Goal: Transaction & Acquisition: Purchase product/service

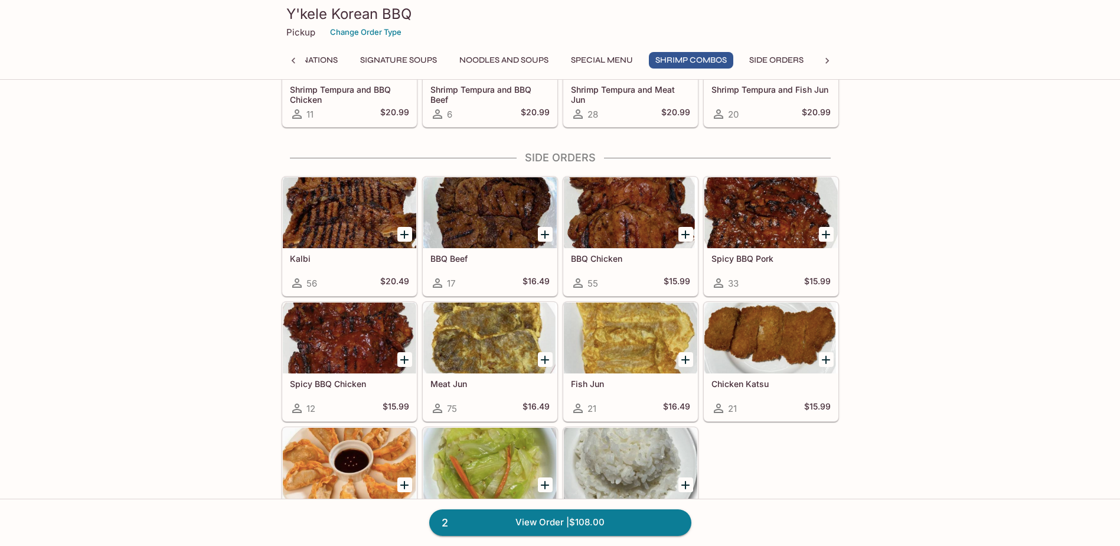
scroll to position [1772, 0]
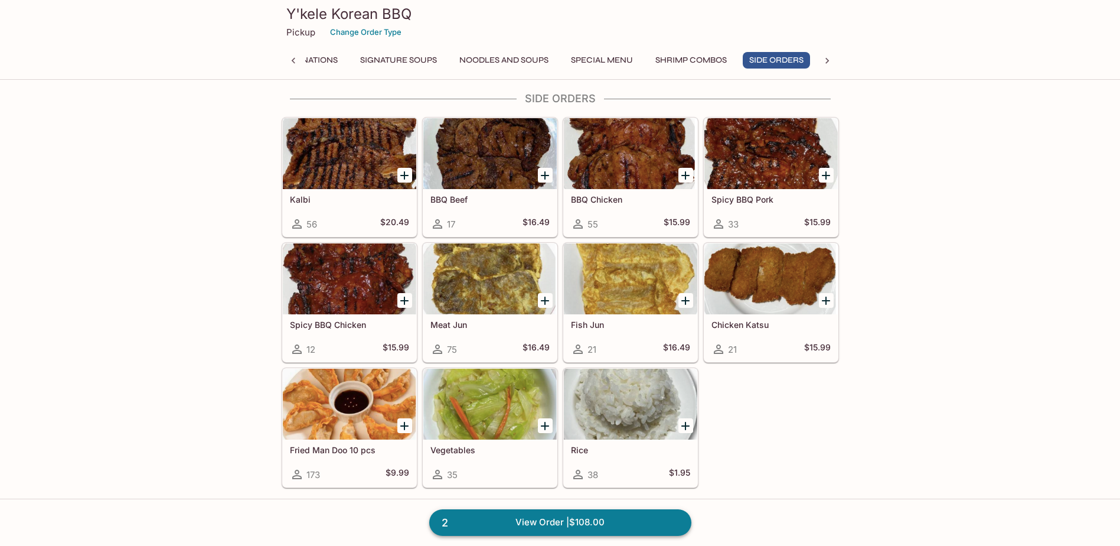
click at [532, 526] on link "2 View Order | $108.00" at bounding box center [560, 522] width 262 height 26
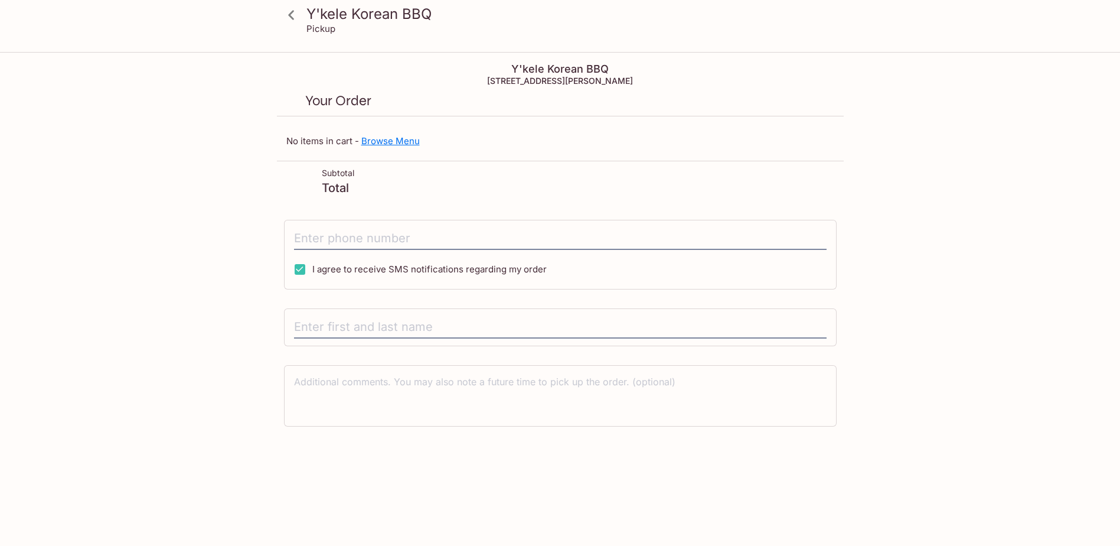
click at [397, 141] on link "Browse Menu" at bounding box center [390, 140] width 58 height 11
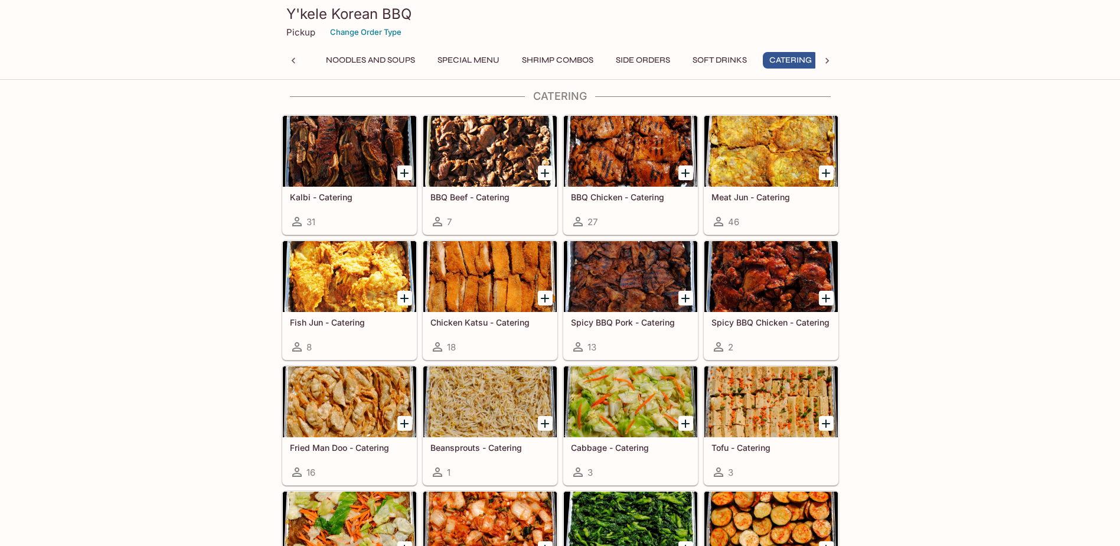
scroll to position [0, 292]
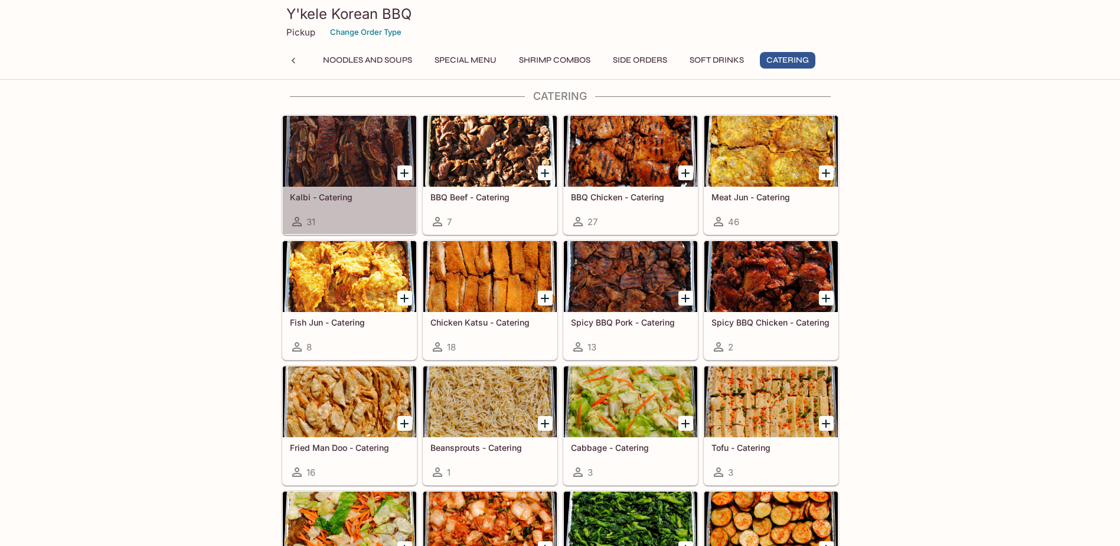
click at [351, 188] on div "Kalbi - Catering 31" at bounding box center [349, 210] width 133 height 47
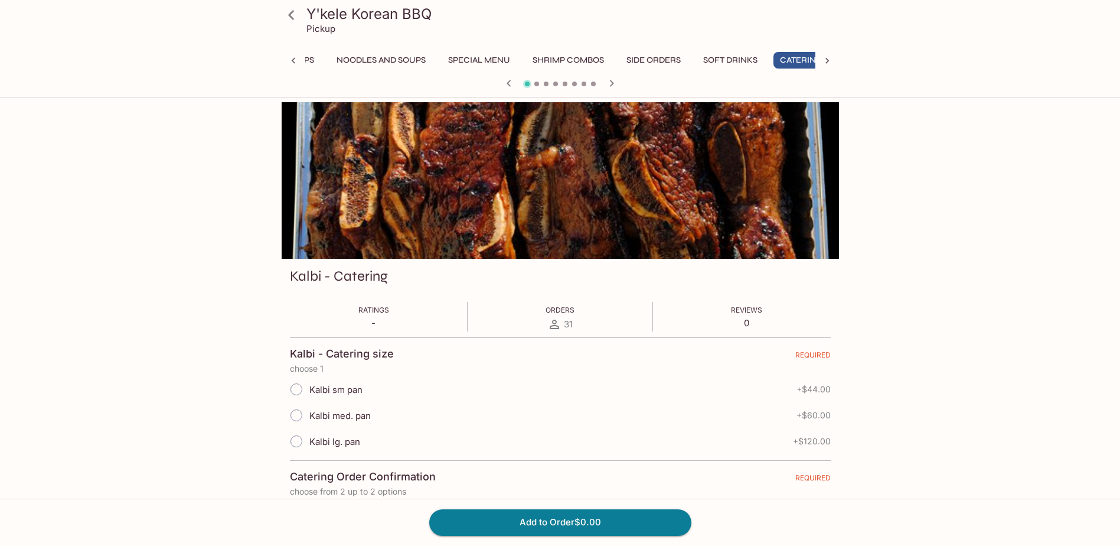
scroll to position [0, 292]
click at [296, 416] on input "Kalbi med. pan" at bounding box center [296, 415] width 25 height 25
radio input "true"
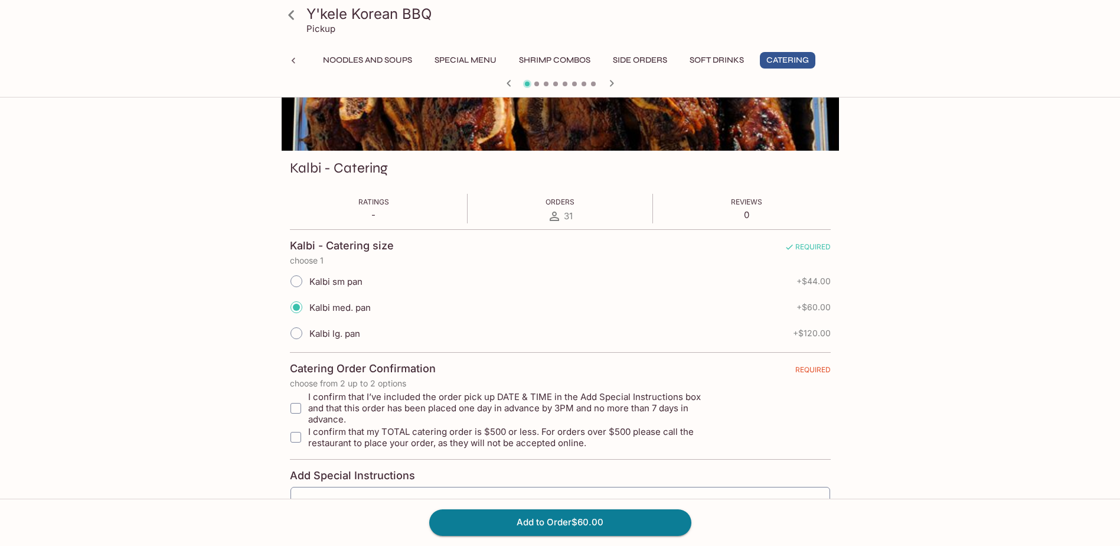
scroll to position [118, 0]
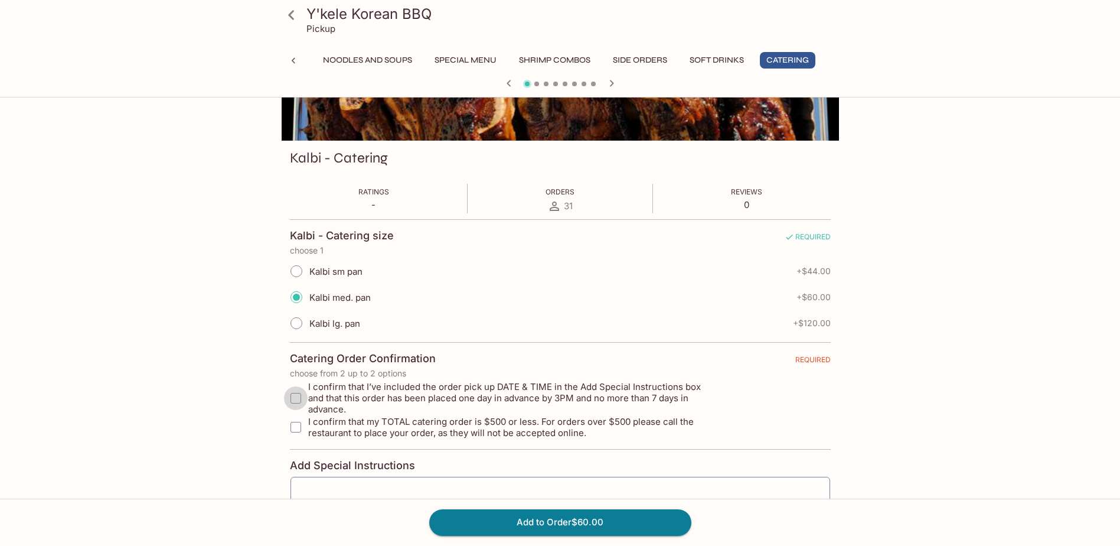
click at [295, 386] on input "I confirm that I’ve included the order pick up DATE & TIME in the Add Special I…" at bounding box center [296, 398] width 24 height 24
checkbox input "true"
click at [300, 415] on input "I confirm that my TOTAL catering order is $500 or less. For orders over $500 pl…" at bounding box center [296, 427] width 24 height 24
checkbox input "true"
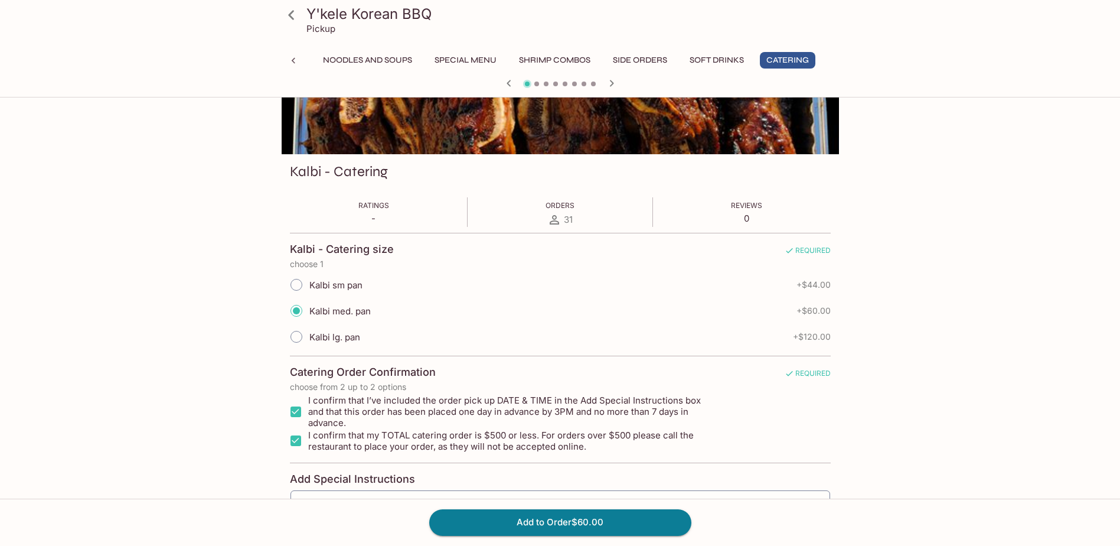
scroll to position [216, 0]
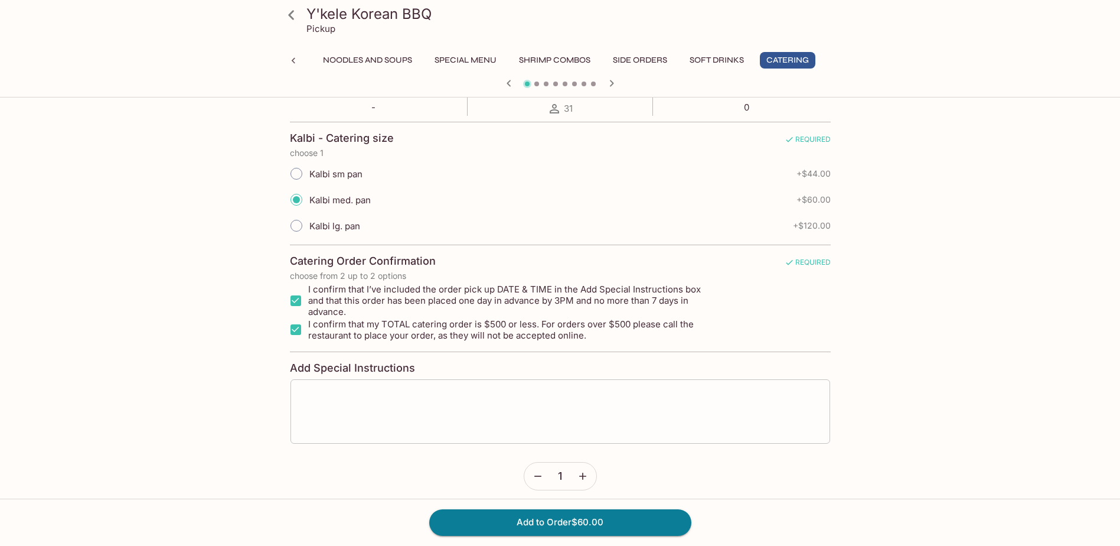
click at [330, 389] on textarea at bounding box center [560, 411] width 523 height 45
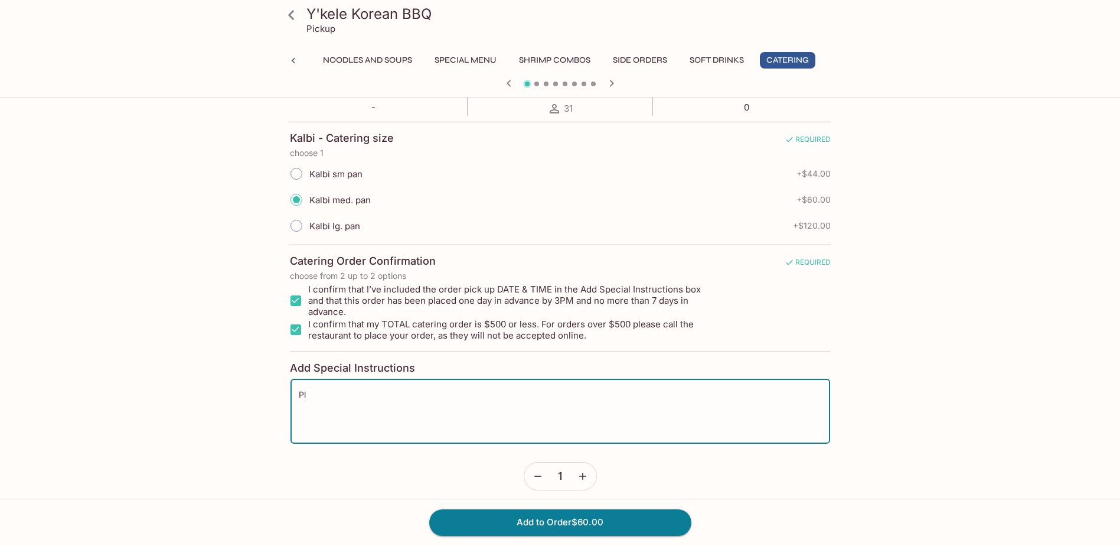
type textarea "P"
click at [299, 175] on input "Kalbi sm pan" at bounding box center [296, 173] width 25 height 25
radio input "true"
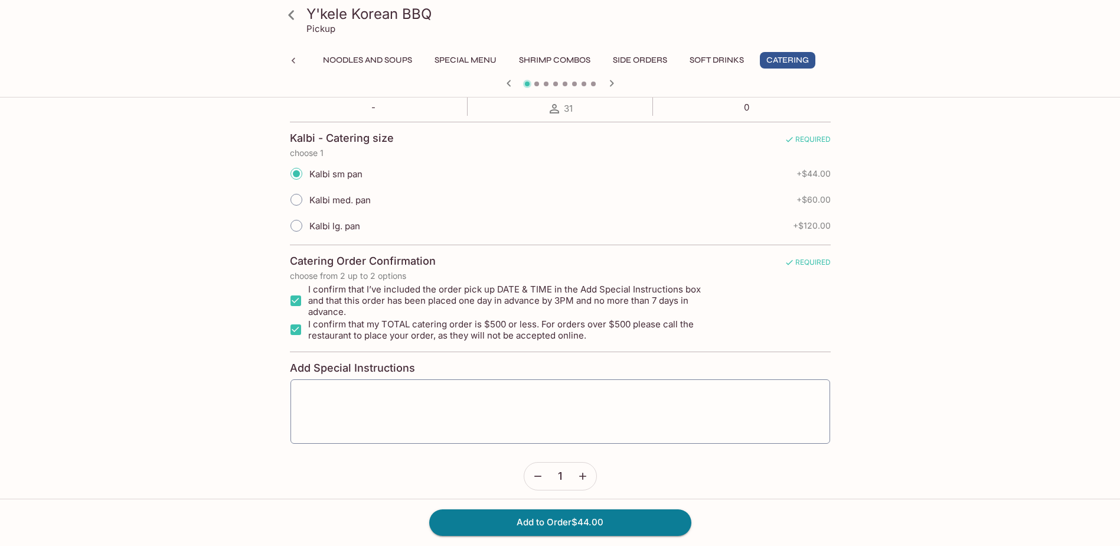
click at [299, 198] on input "Kalbi med. pan" at bounding box center [296, 199] width 25 height 25
radio input "true"
click at [559, 522] on button "Add to Order $60.00" at bounding box center [560, 522] width 262 height 26
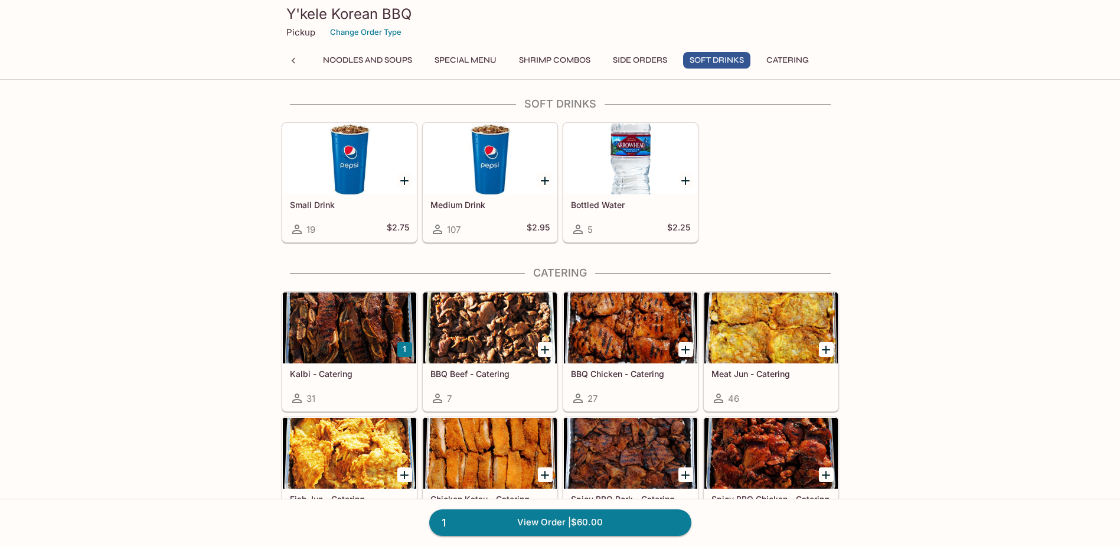
scroll to position [2185, 0]
click at [543, 350] on icon "Add BBQ Beef - Catering" at bounding box center [545, 350] width 8 height 8
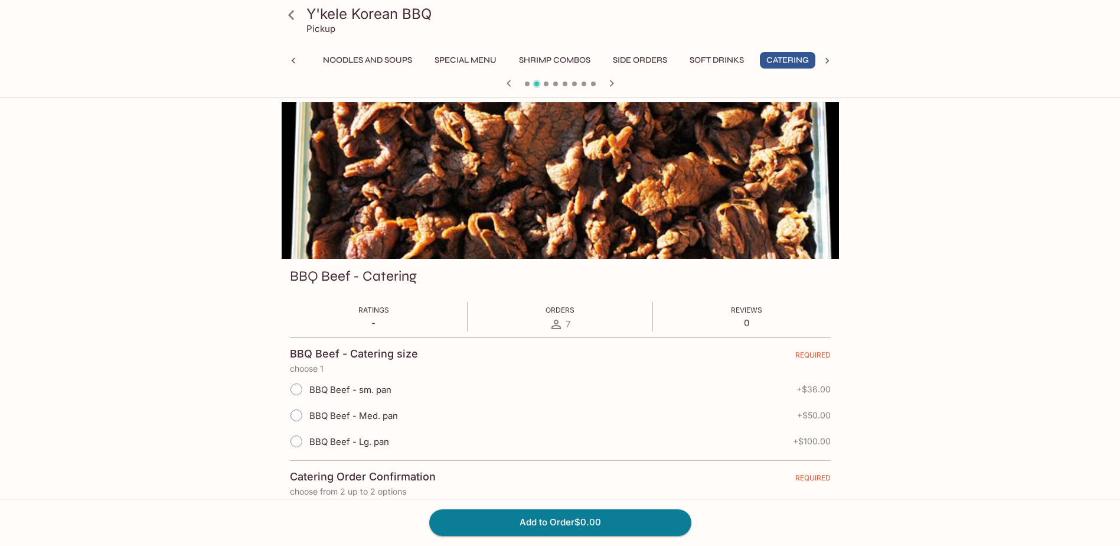
scroll to position [0, 292]
click at [293, 415] on input "BBQ Beef - Med. pan" at bounding box center [296, 415] width 25 height 25
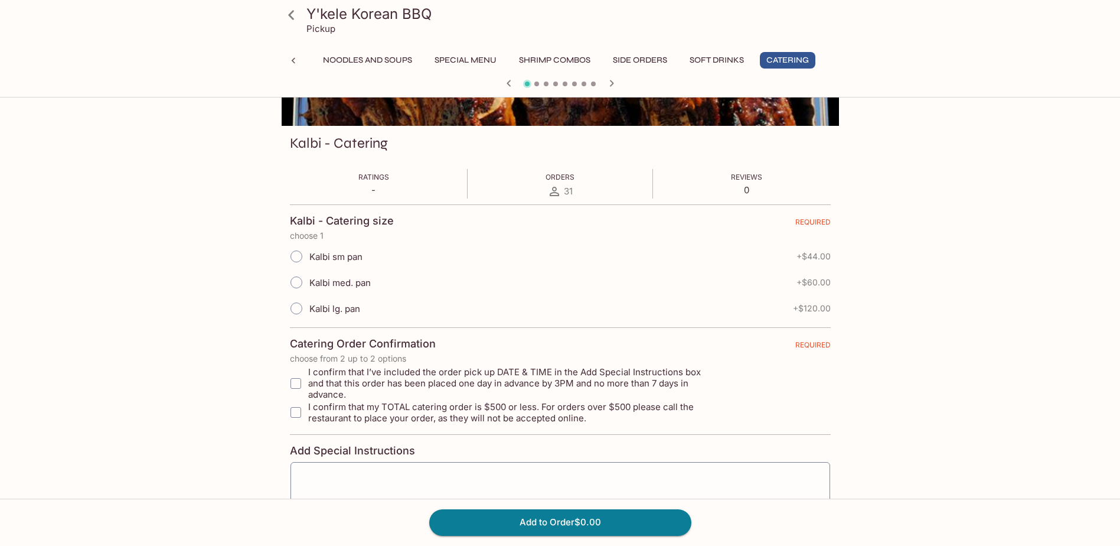
scroll to position [0, 0]
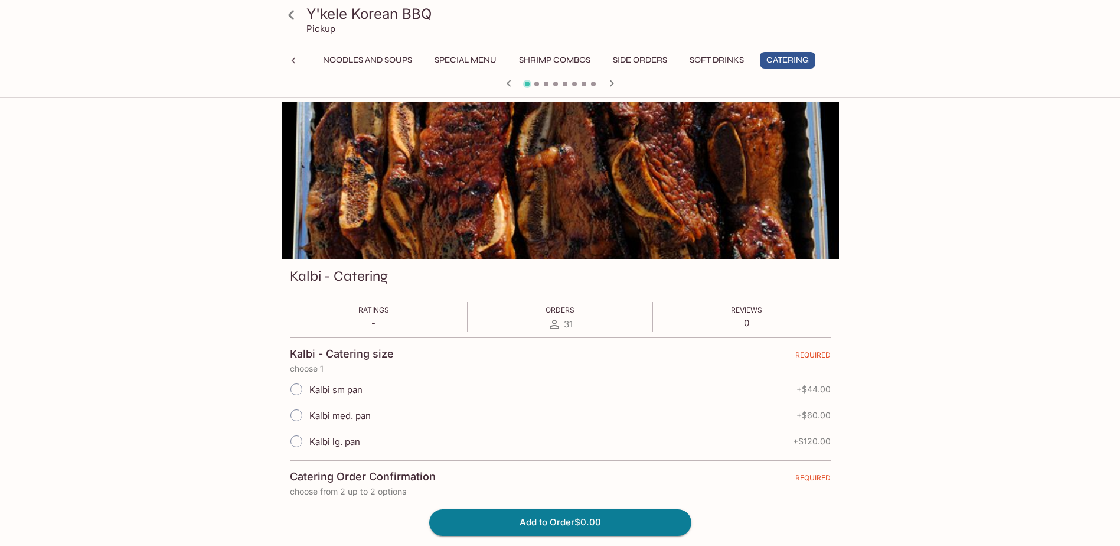
click at [794, 57] on button "Catering" at bounding box center [788, 60] width 56 height 17
click at [794, 59] on button "Catering" at bounding box center [788, 60] width 56 height 17
click at [611, 84] on icon "button" at bounding box center [612, 83] width 14 height 14
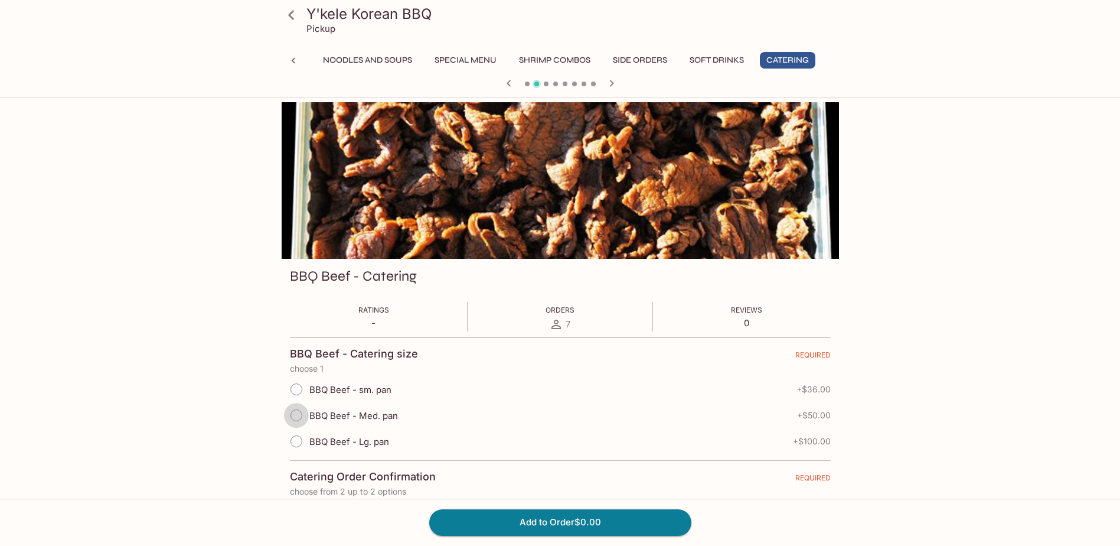
click at [298, 415] on input "BBQ Beef - Med. pan" at bounding box center [296, 415] width 25 height 25
radio input "true"
click at [562, 522] on button "Add to Order $50.00" at bounding box center [560, 522] width 262 height 26
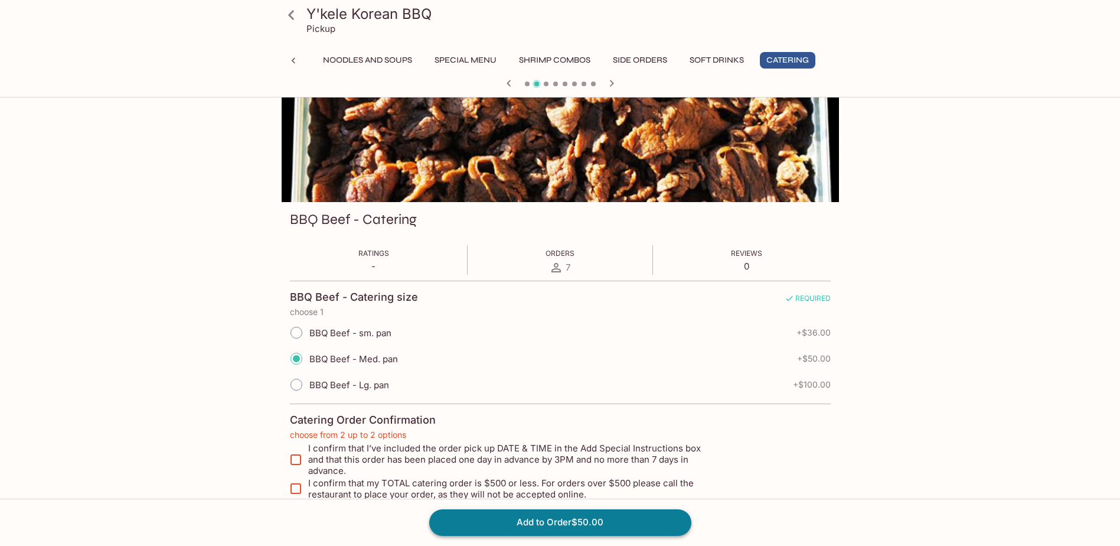
scroll to position [107, 0]
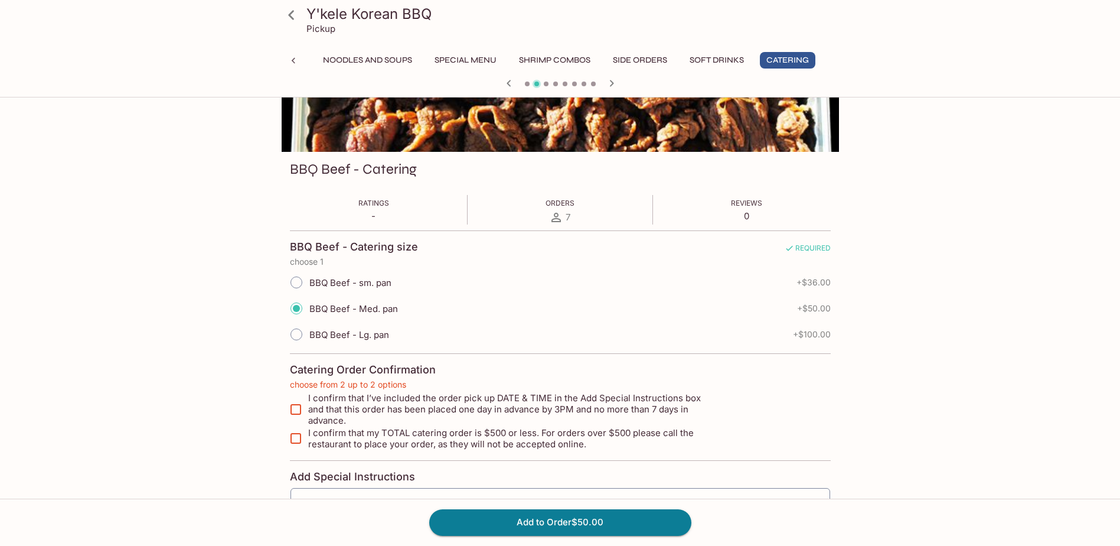
click at [295, 403] on input "I confirm that I’ve included the order pick up DATE & TIME in the Add Special I…" at bounding box center [296, 410] width 24 height 24
checkbox input "true"
click at [289, 432] on input "I confirm that my TOTAL catering order is $500 or less. For orders over $500 pl…" at bounding box center [296, 438] width 24 height 24
checkbox input "true"
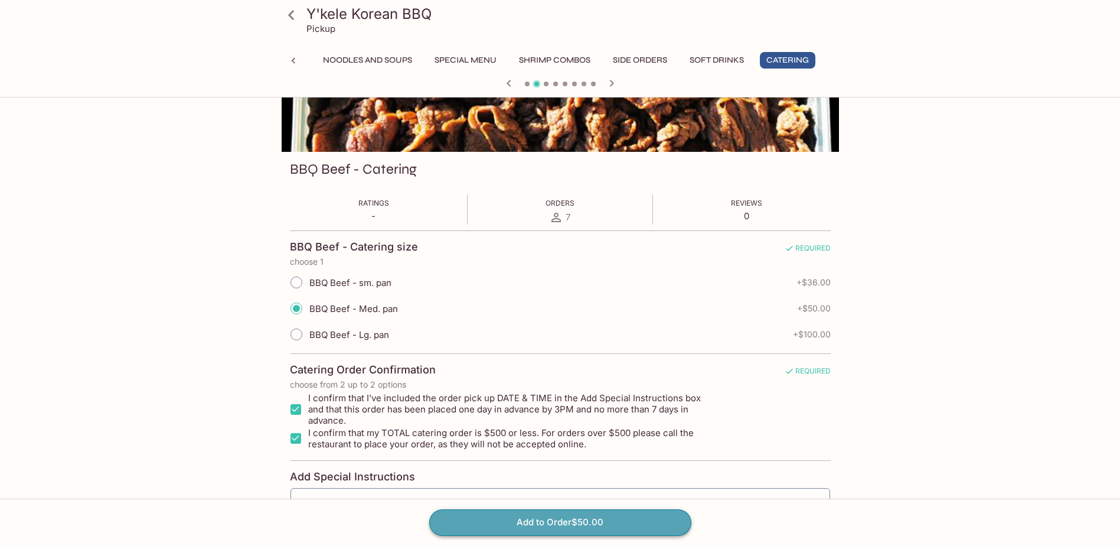
click at [533, 522] on button "Add to Order $50.00" at bounding box center [560, 522] width 262 height 26
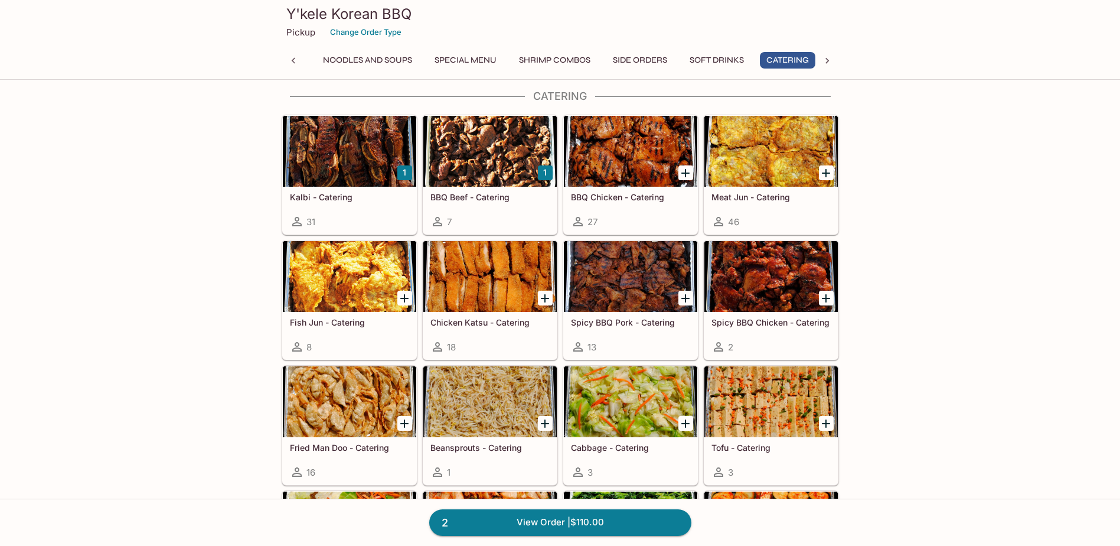
scroll to position [0, 292]
click at [679, 173] on icon "Add BBQ Chicken - Catering" at bounding box center [686, 173] width 14 height 14
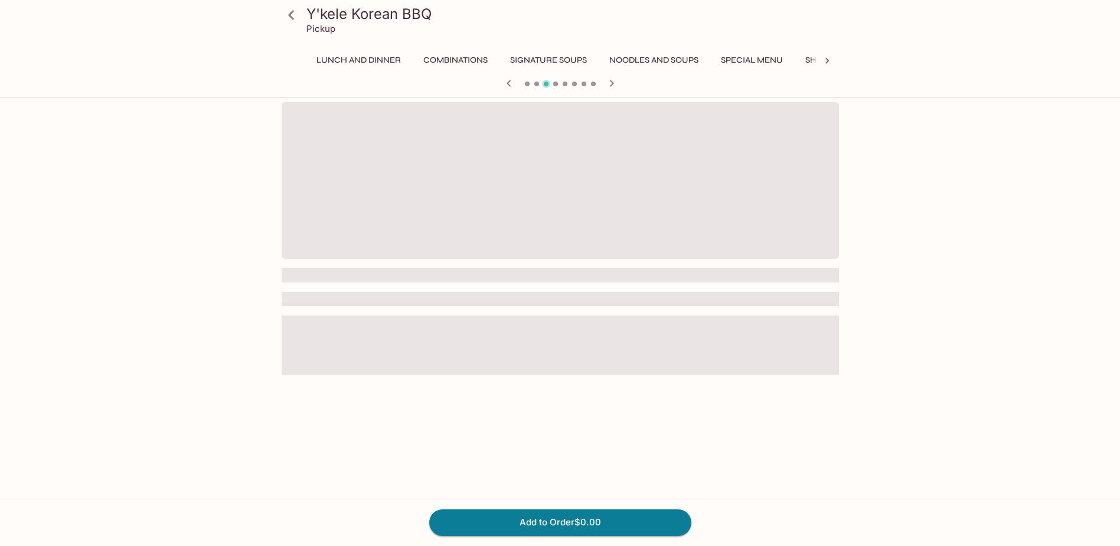
scroll to position [0, 292]
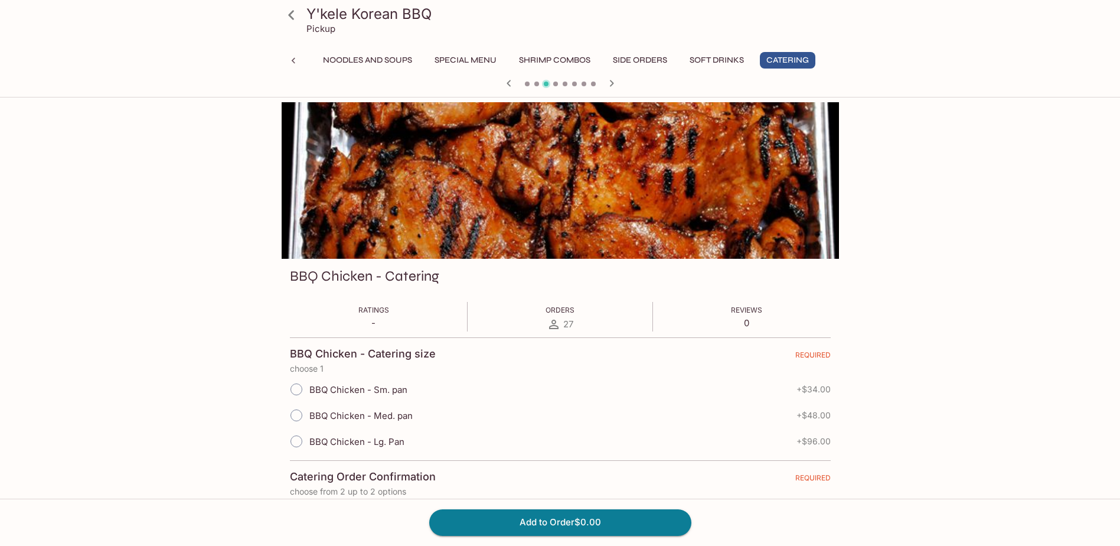
click at [294, 416] on input "BBQ Chicken - Med. pan" at bounding box center [296, 415] width 25 height 25
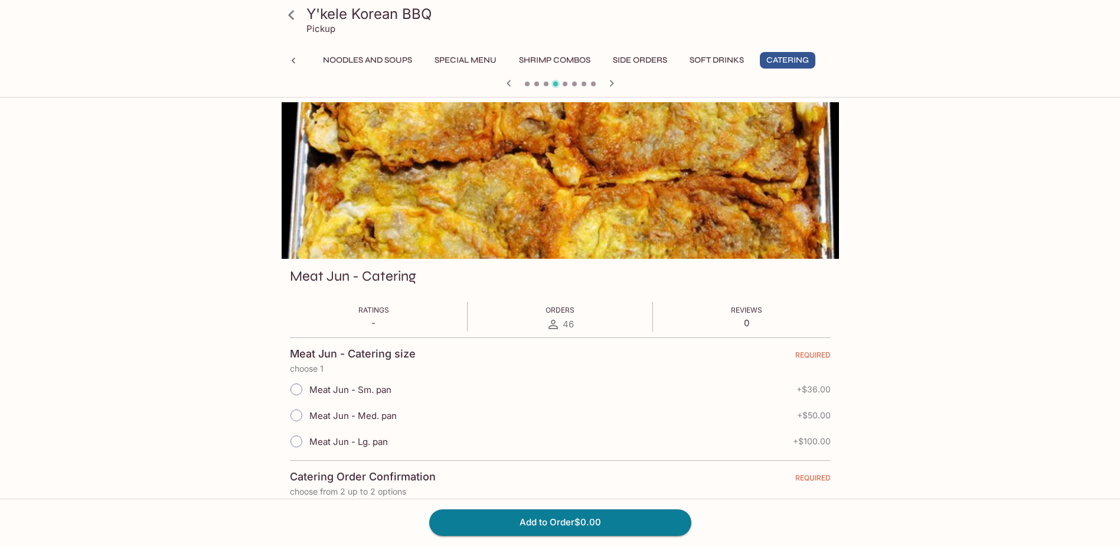
click at [504, 82] on icon "button" at bounding box center [509, 83] width 14 height 14
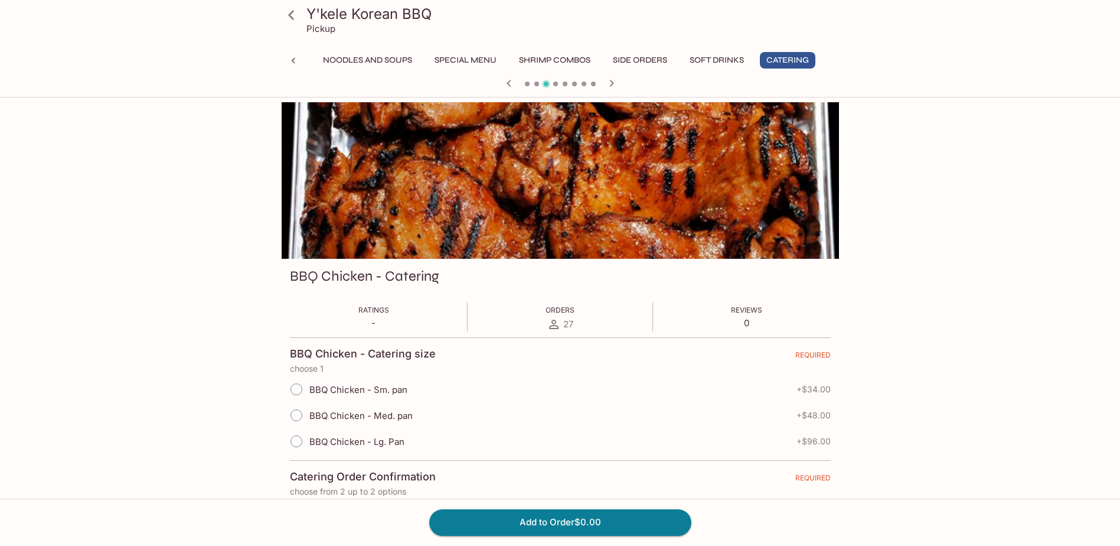
click at [292, 419] on input "BBQ Chicken - Med. pan" at bounding box center [296, 415] width 25 height 25
radio input "true"
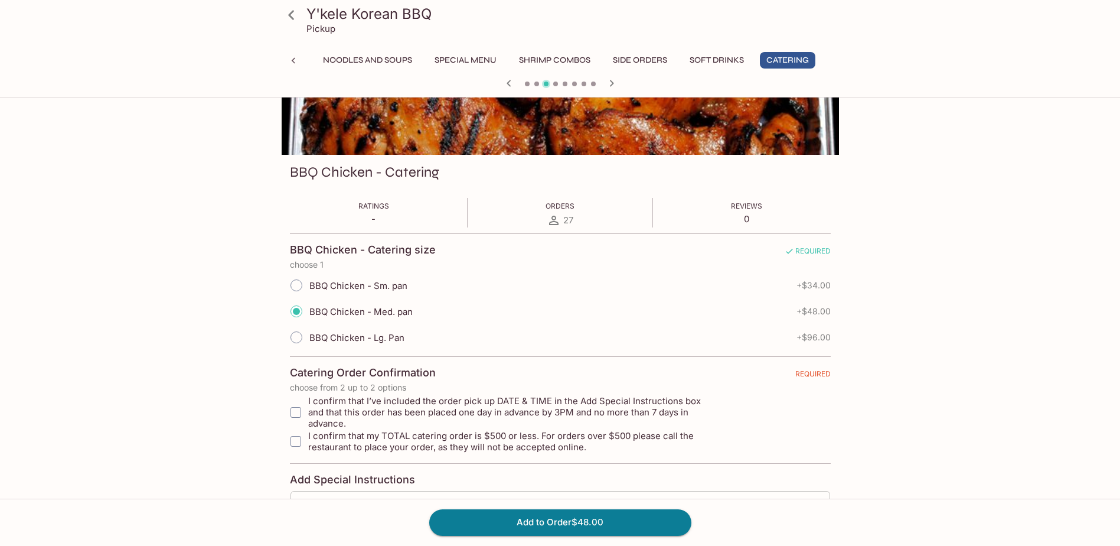
scroll to position [216, 0]
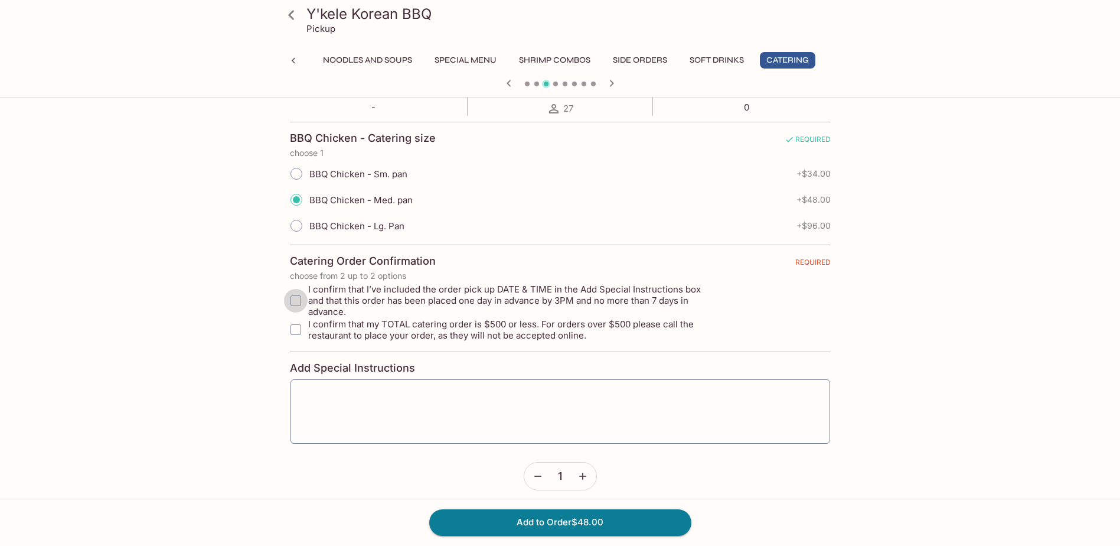
click at [299, 299] on input "I confirm that I’ve included the order pick up DATE & TIME in the Add Special I…" at bounding box center [296, 301] width 24 height 24
checkbox input "true"
click at [293, 318] on input "I confirm that my TOTAL catering order is $500 or less. For orders over $500 pl…" at bounding box center [296, 330] width 24 height 24
checkbox input "true"
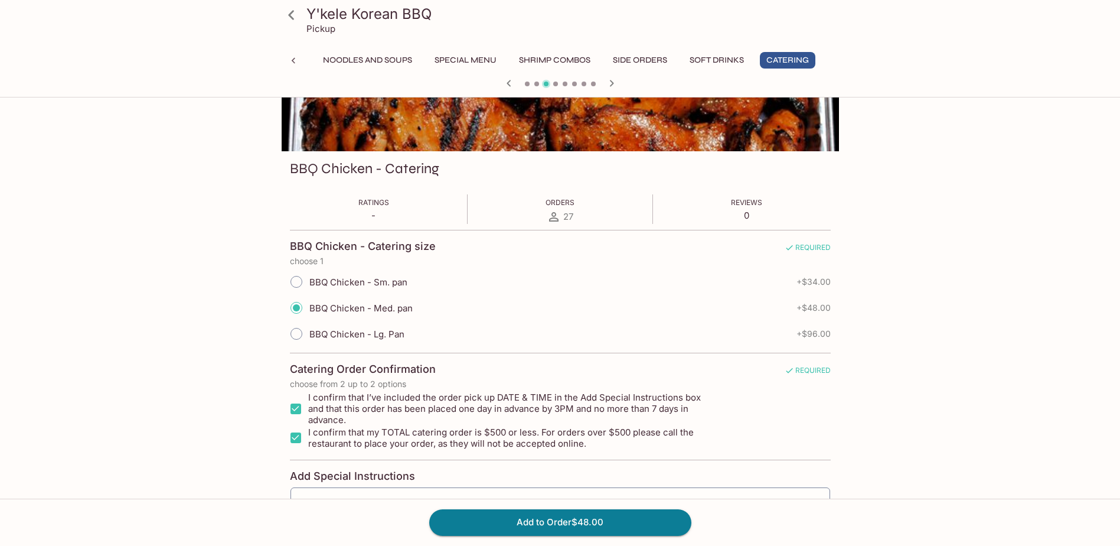
scroll to position [0, 0]
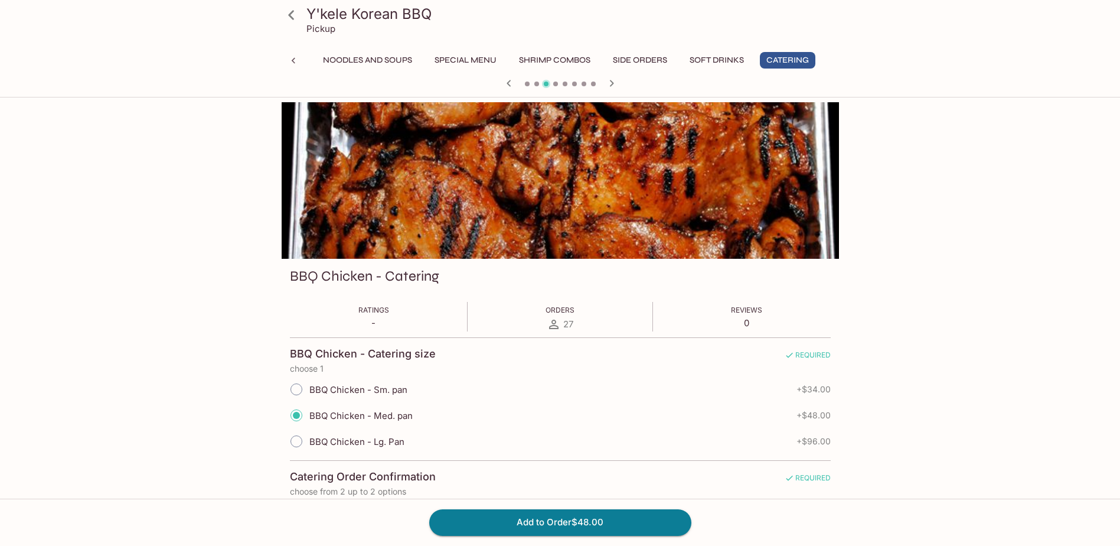
click at [610, 82] on icon "button" at bounding box center [612, 83] width 14 height 14
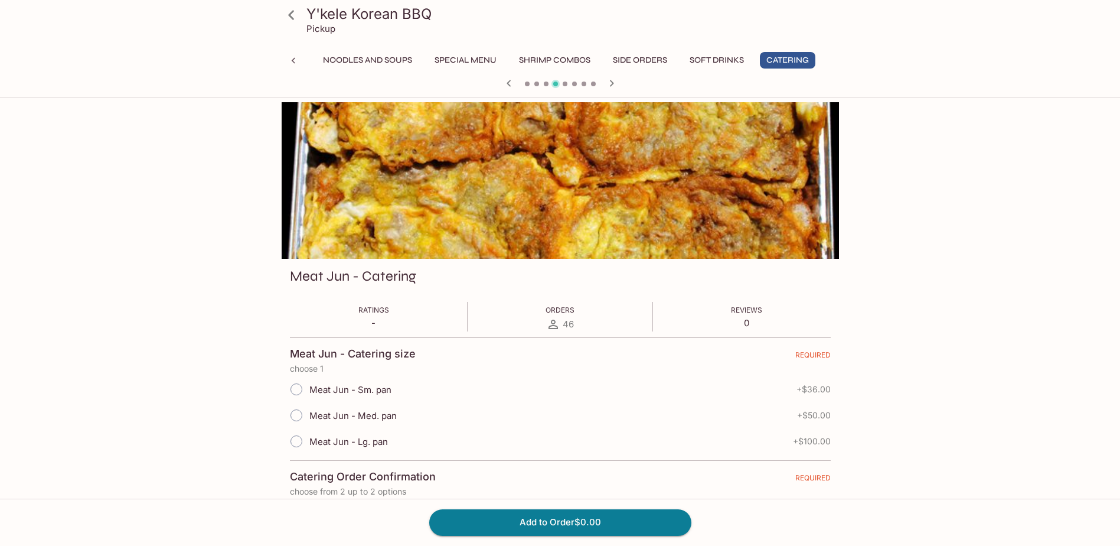
drag, startPoint x: 296, startPoint y: 416, endPoint x: 300, endPoint y: 426, distance: 10.9
click at [297, 416] on input "Meat Jun - Med. pan" at bounding box center [296, 415] width 25 height 25
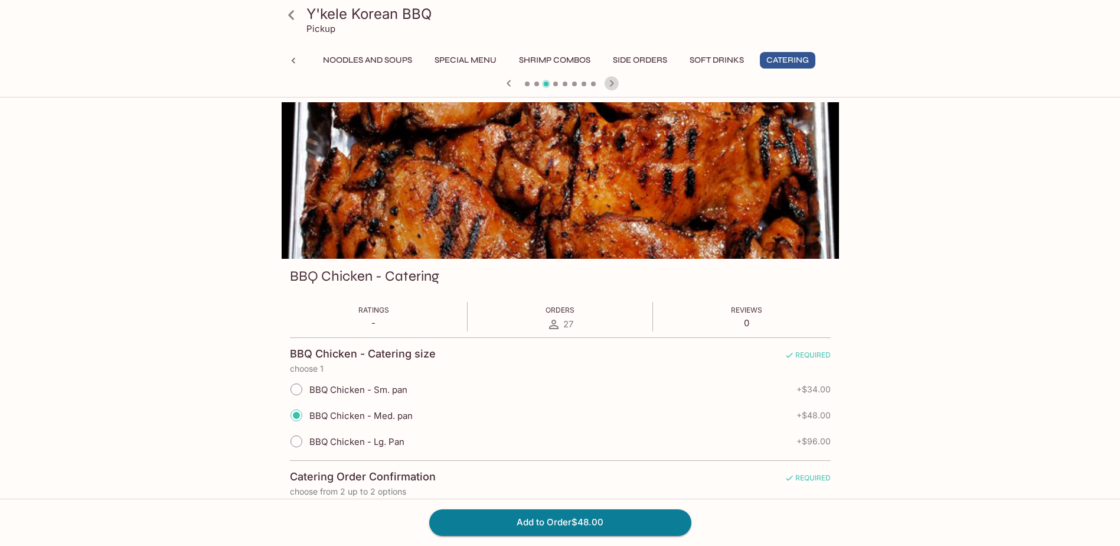
click at [614, 82] on icon "button" at bounding box center [612, 83] width 14 height 14
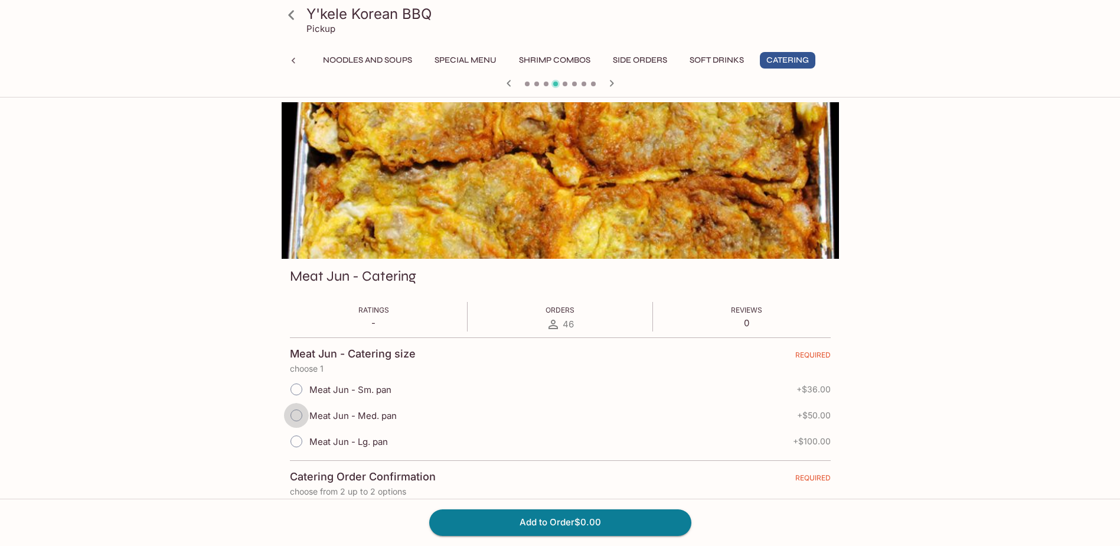
click at [294, 415] on input "Meat Jun - Med. pan" at bounding box center [296, 415] width 25 height 25
radio input "true"
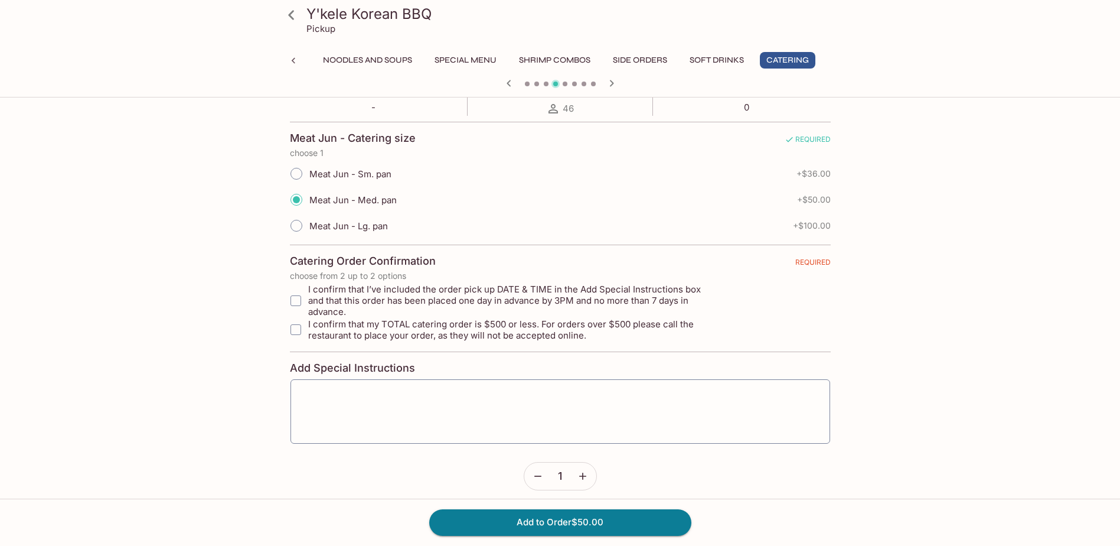
click at [291, 293] on input "I confirm that I’ve included the order pick up DATE & TIME in the Add Special I…" at bounding box center [296, 301] width 24 height 24
click at [293, 320] on input "I confirm that my TOTAL catering order is $500 or less. For orders over $500 pl…" at bounding box center [296, 330] width 24 height 24
click at [608, 81] on icon "button" at bounding box center [612, 83] width 14 height 14
click at [301, 298] on input "I confirm that I’ve included the order pick up DATE & TIME in the Add Special I…" at bounding box center [296, 301] width 24 height 24
checkbox input "true"
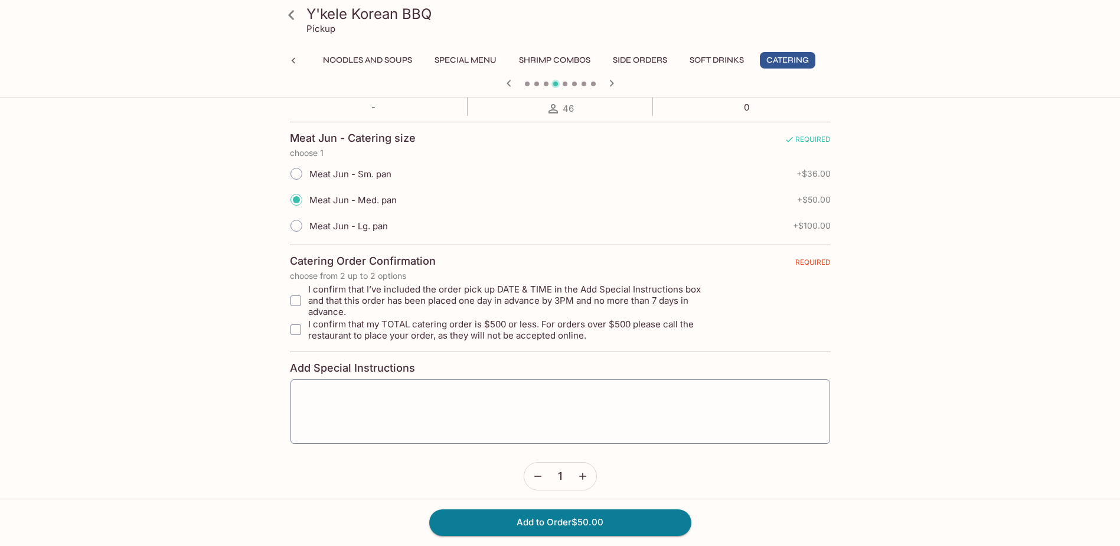
click at [295, 321] on input "I confirm that my TOTAL catering order is $500 or less. For orders over $500 pl…" at bounding box center [296, 330] width 24 height 24
checkbox input "true"
click at [298, 297] on input "I confirm that I’ve included the order pick up DATE & TIME in the Add Special I…" at bounding box center [296, 301] width 24 height 24
checkbox input "false"
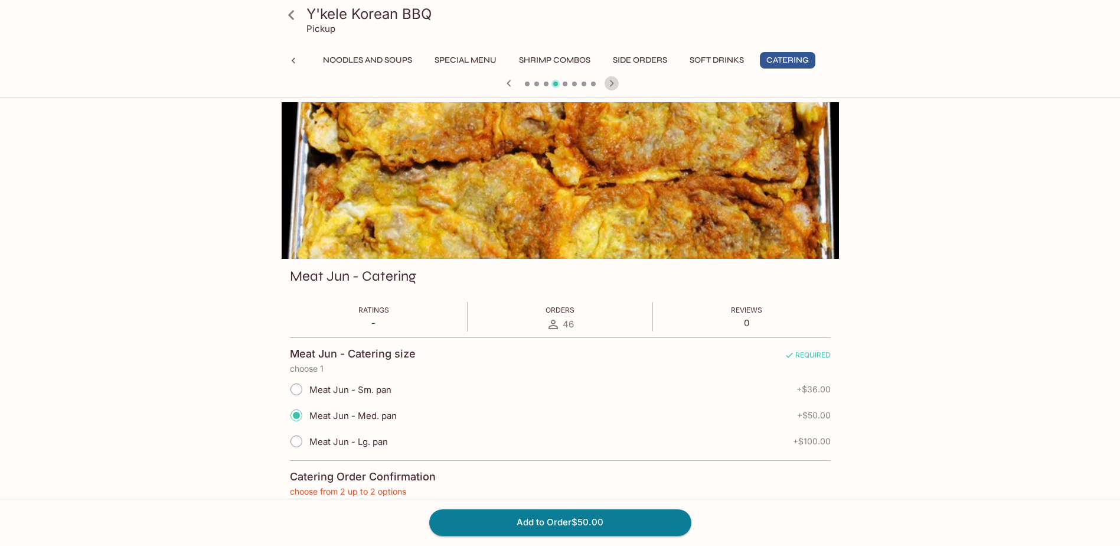
click at [609, 83] on icon "button" at bounding box center [612, 83] width 14 height 14
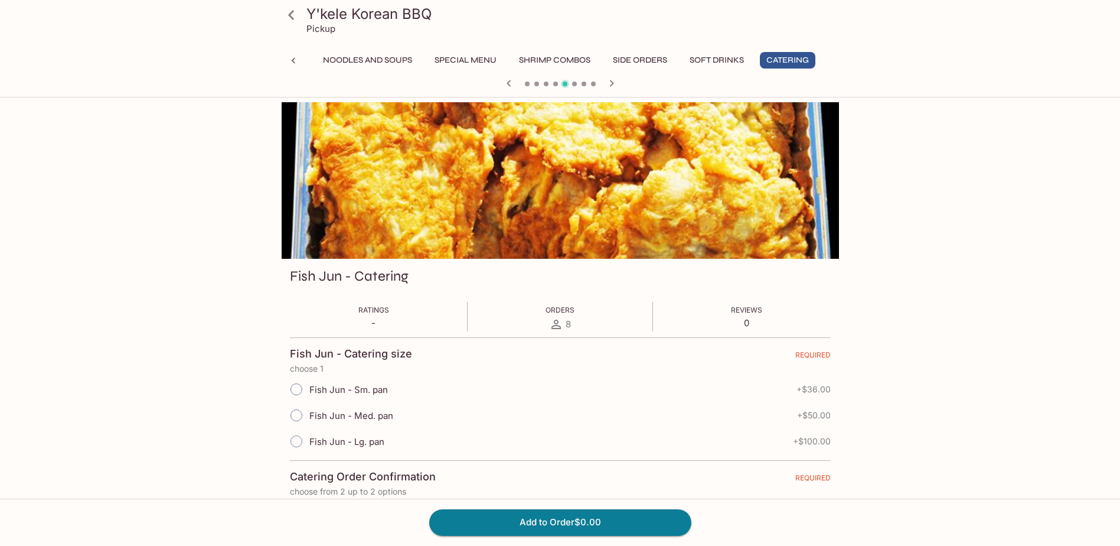
click at [609, 83] on icon "button" at bounding box center [612, 83] width 14 height 14
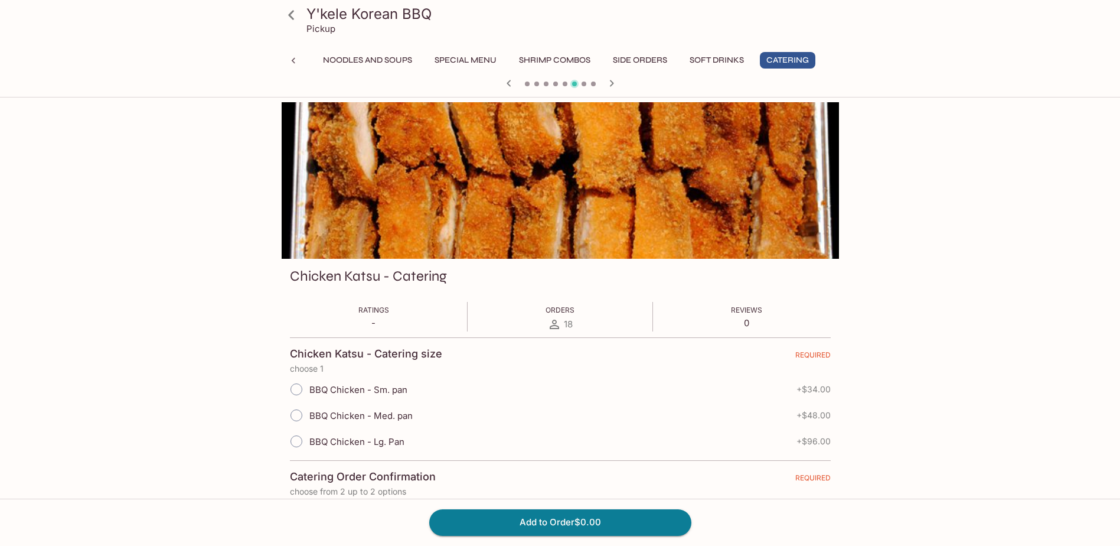
click at [295, 416] on input "BBQ Chicken - Med. pan" at bounding box center [296, 415] width 25 height 25
radio input "true"
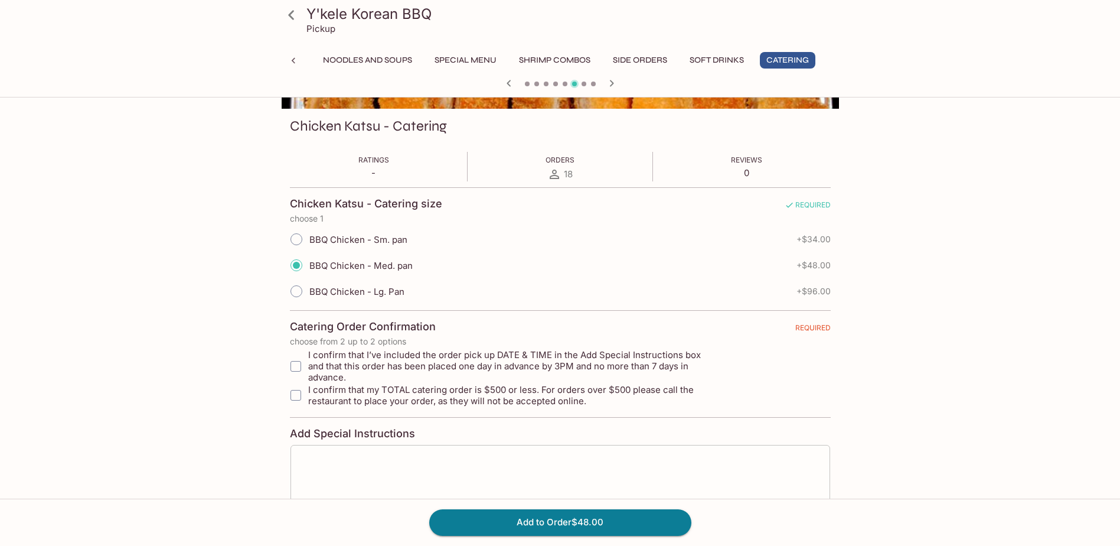
scroll to position [177, 0]
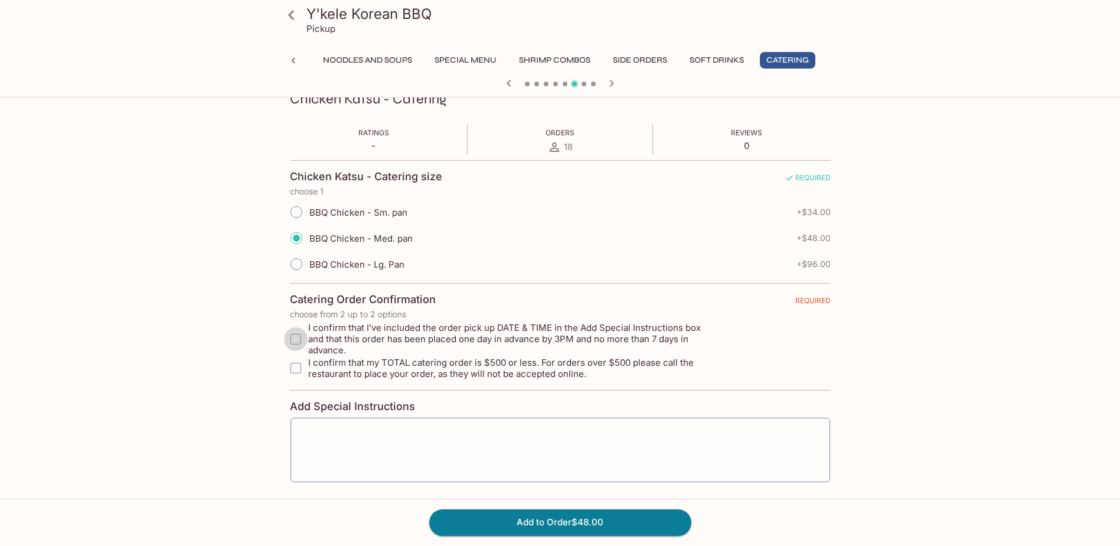
click at [298, 331] on input "I confirm that I’ve included the order pick up DATE & TIME in the Add Special I…" at bounding box center [296, 339] width 24 height 24
checkbox input "true"
click at [298, 356] on input "I confirm that my TOTAL catering order is $500 or less. For orders over $500 pl…" at bounding box center [296, 368] width 24 height 24
checkbox input "true"
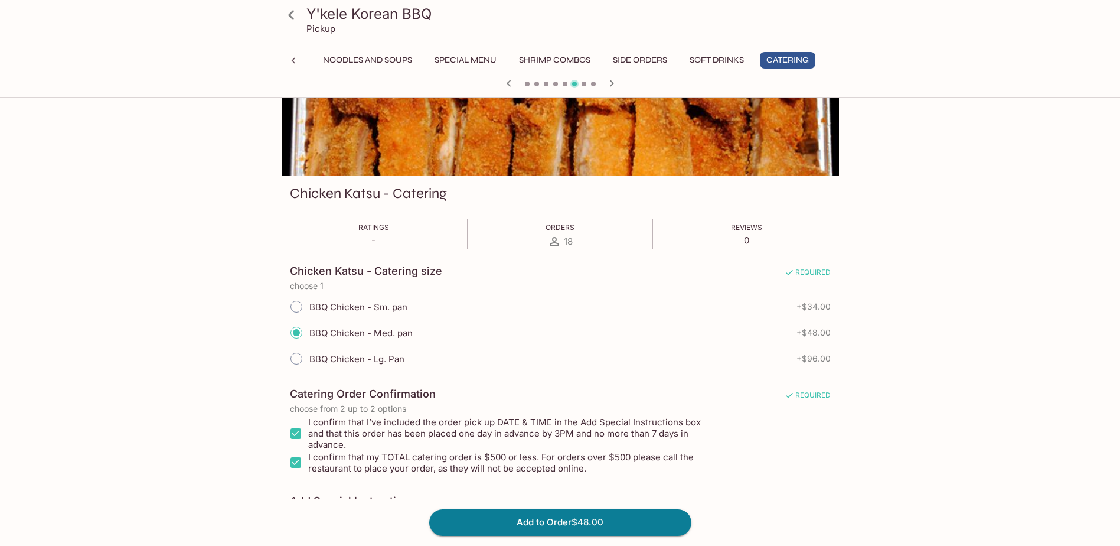
scroll to position [0, 0]
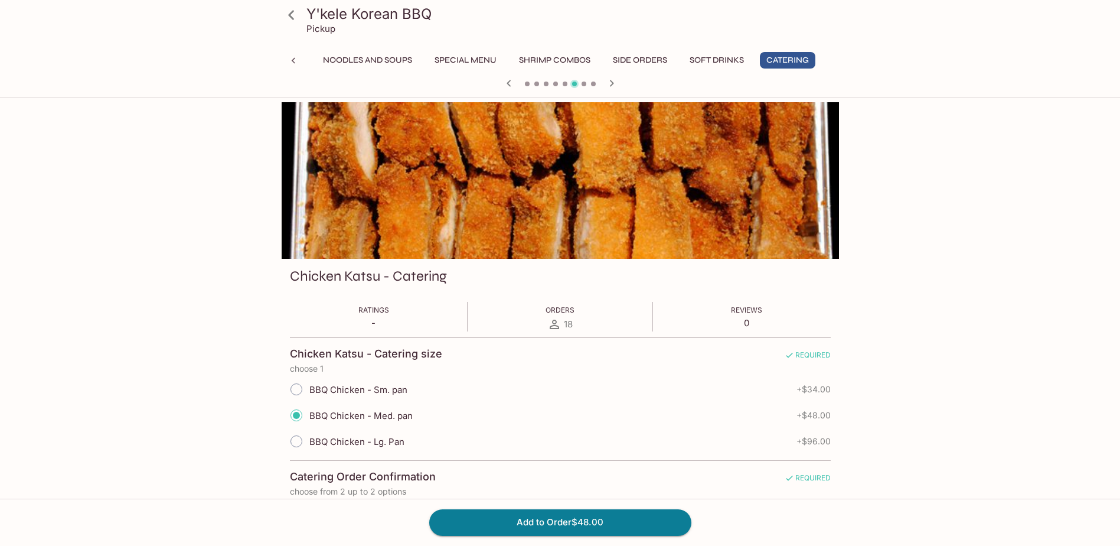
click at [610, 82] on icon "button" at bounding box center [612, 83] width 14 height 14
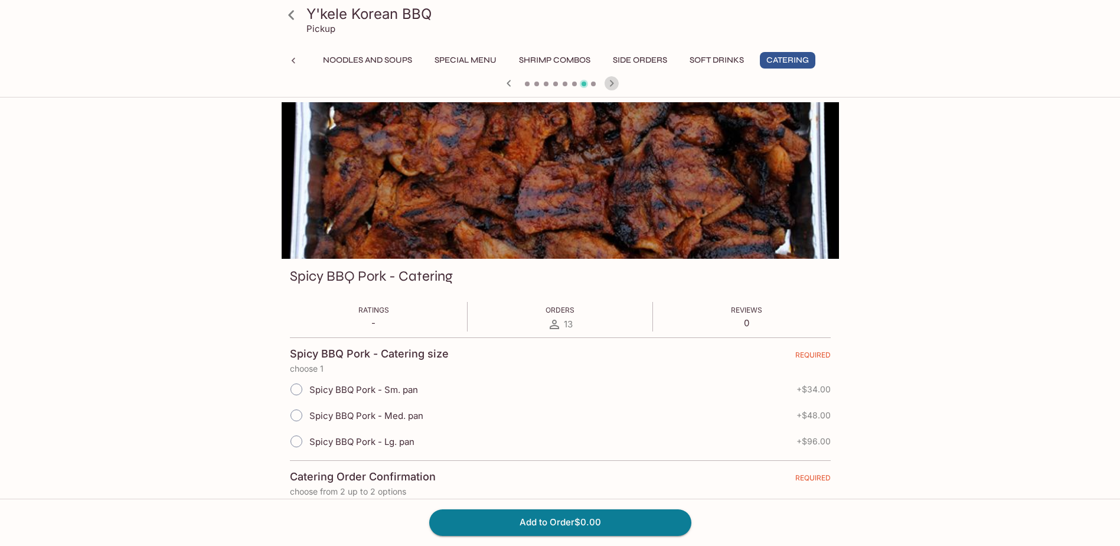
click at [610, 82] on icon "button" at bounding box center [612, 83] width 14 height 14
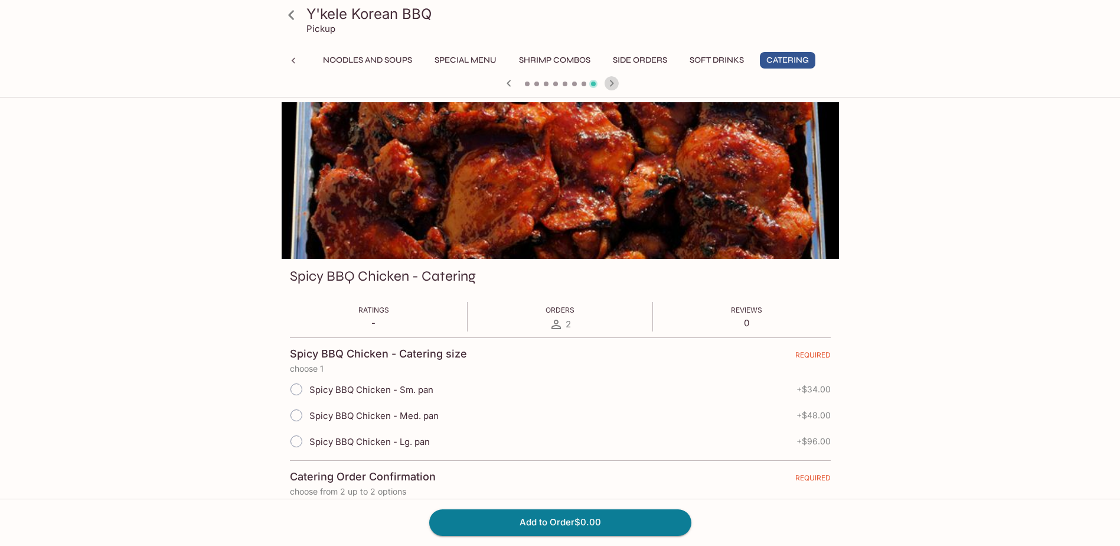
click at [610, 82] on icon "button" at bounding box center [612, 83] width 14 height 14
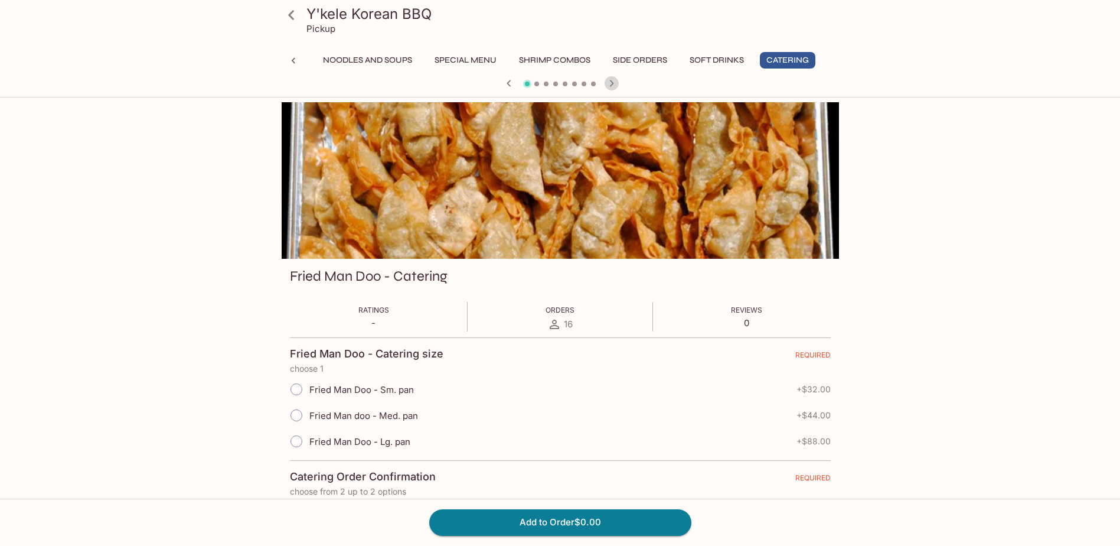
click at [610, 82] on icon "button" at bounding box center [612, 83] width 14 height 14
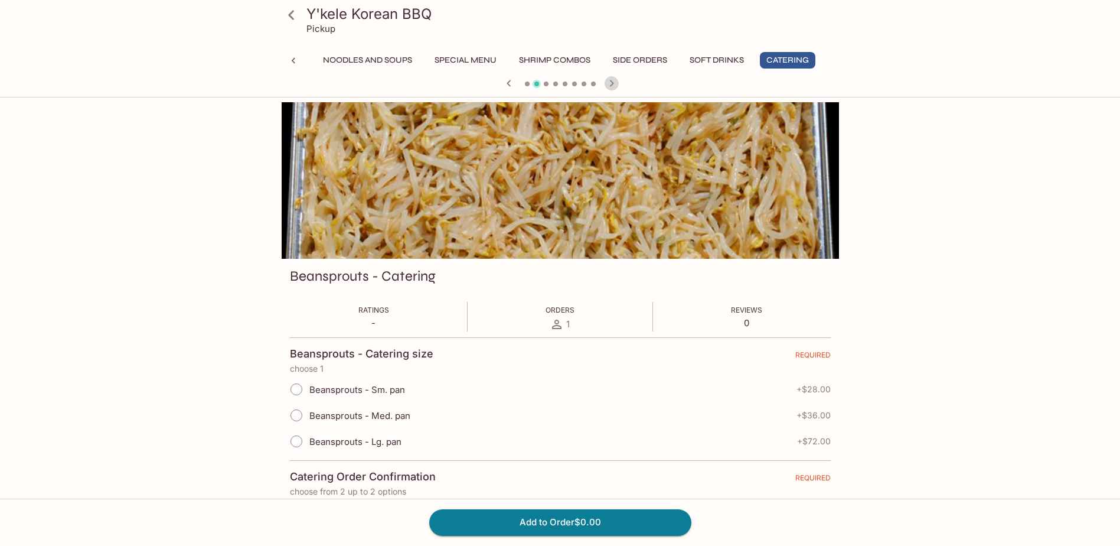
click at [610, 82] on icon "button" at bounding box center [612, 83] width 14 height 14
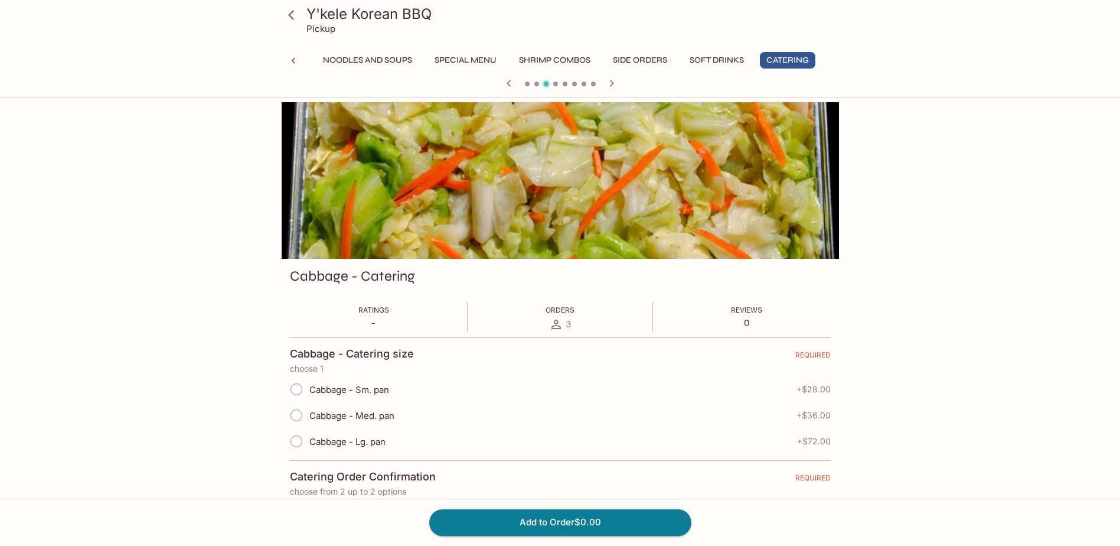
click at [610, 82] on icon "button" at bounding box center [612, 83] width 14 height 14
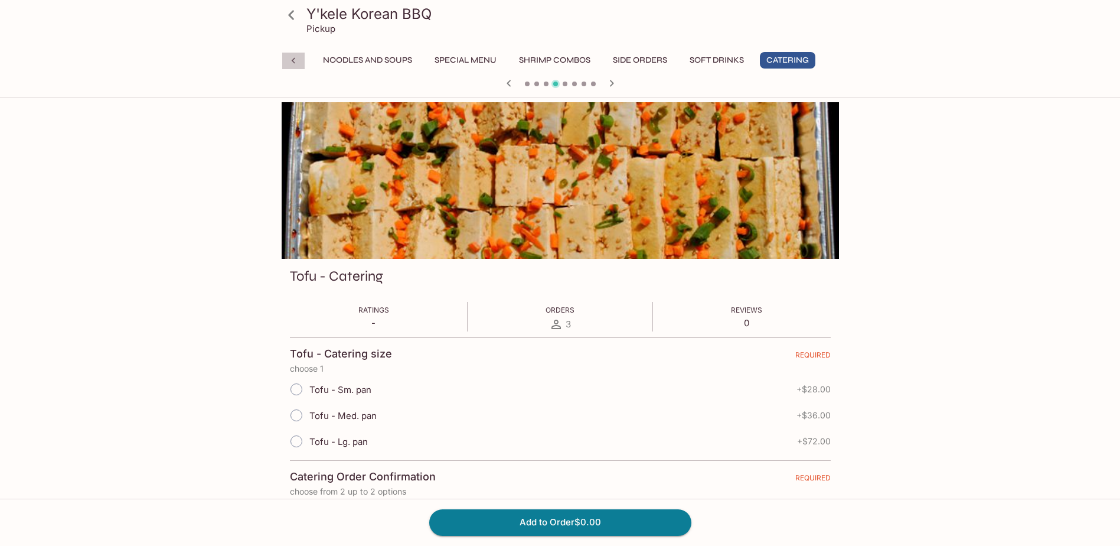
click at [297, 57] on icon at bounding box center [294, 61] width 12 height 12
click at [297, 384] on input "Tofu - Sm. pan" at bounding box center [296, 389] width 25 height 25
radio input "true"
click at [508, 83] on icon "button" at bounding box center [509, 83] width 4 height 6
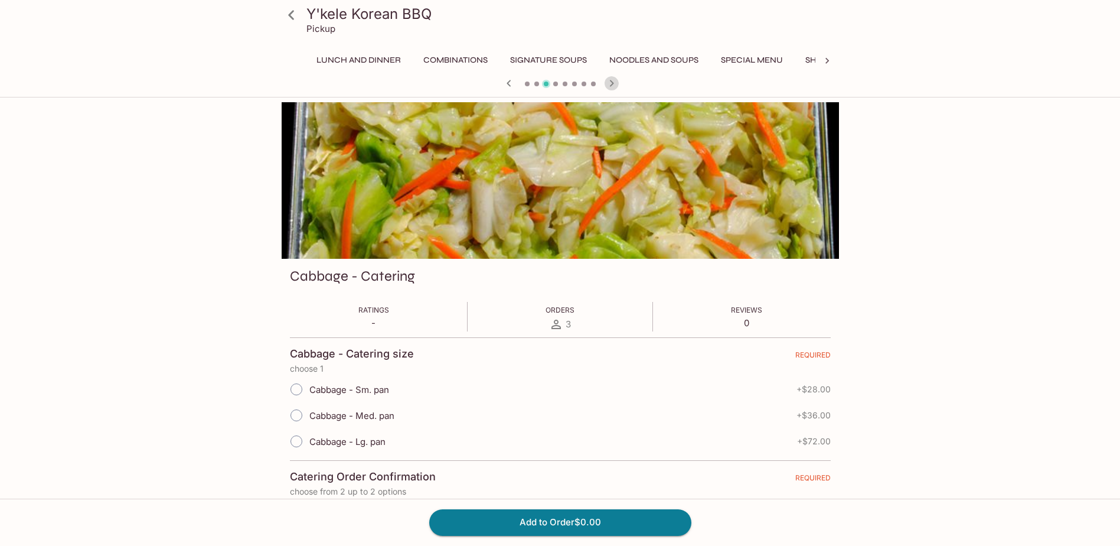
click at [613, 82] on icon "button" at bounding box center [612, 83] width 14 height 14
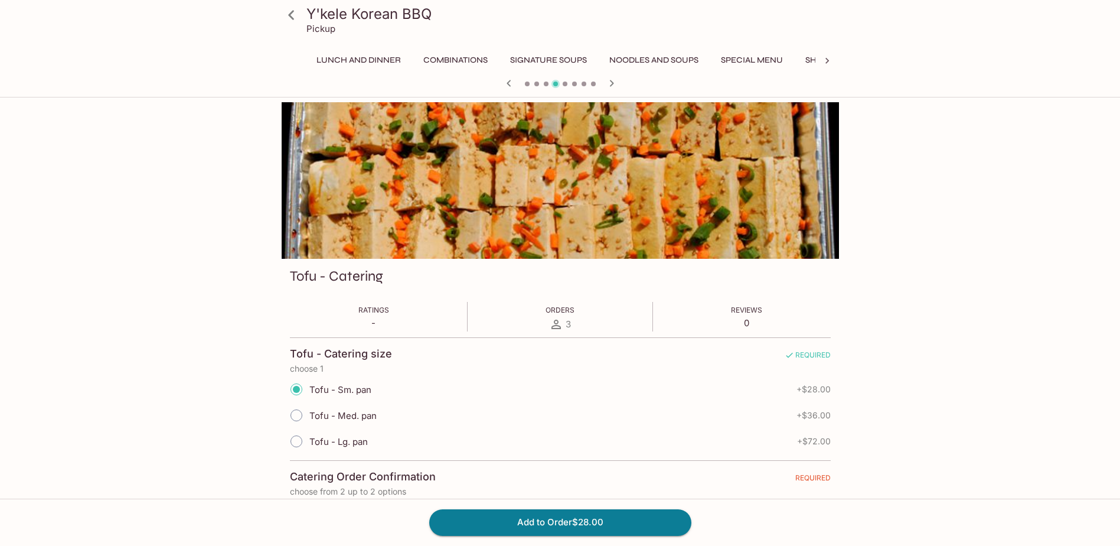
click at [613, 82] on icon "button" at bounding box center [612, 83] width 14 height 14
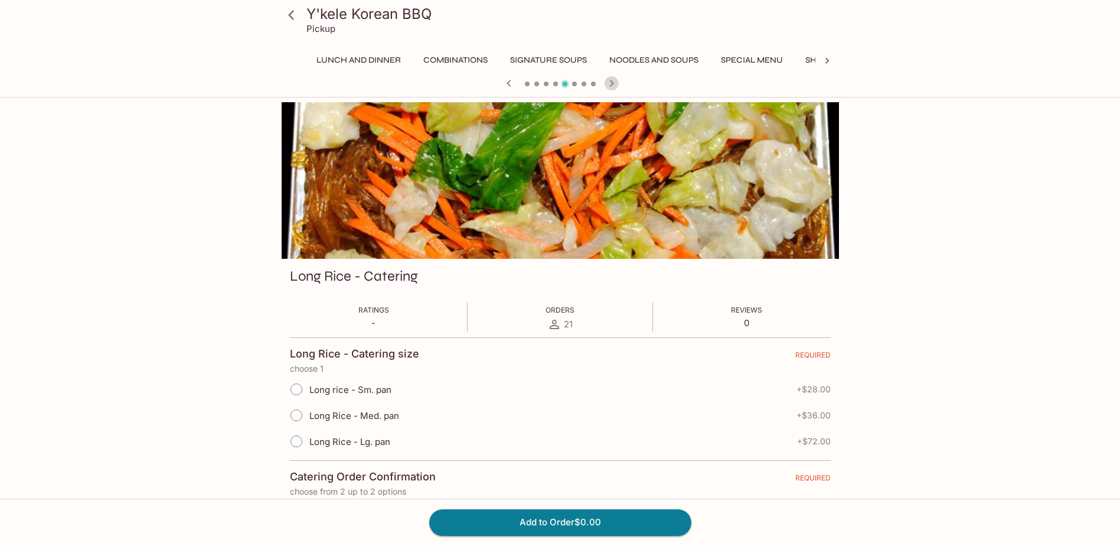
click at [613, 82] on icon "button" at bounding box center [612, 83] width 14 height 14
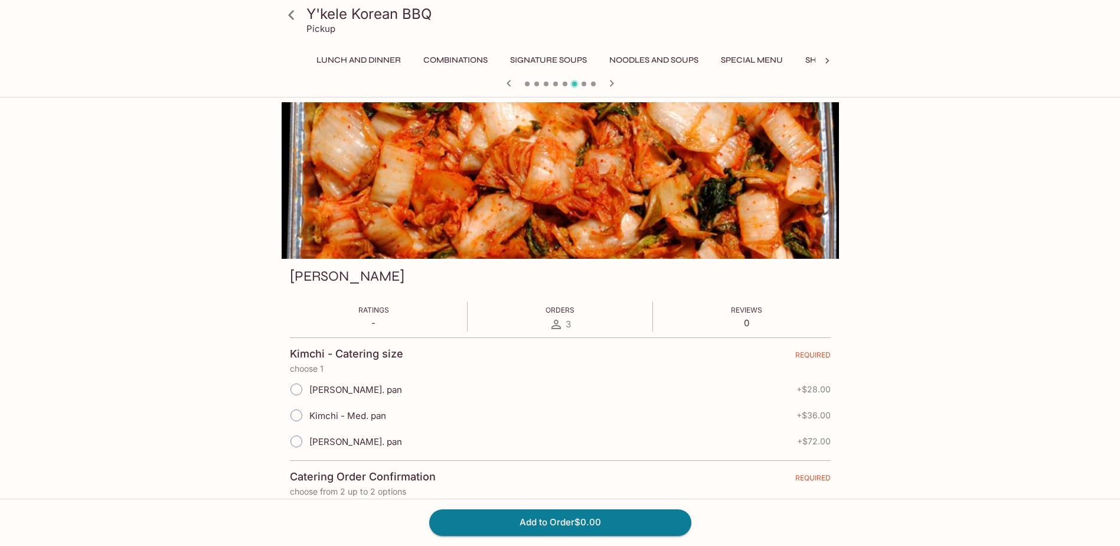
click at [300, 387] on input "[PERSON_NAME]. pan" at bounding box center [296, 389] width 25 height 25
radio input "true"
click at [617, 86] on icon "button" at bounding box center [612, 83] width 14 height 14
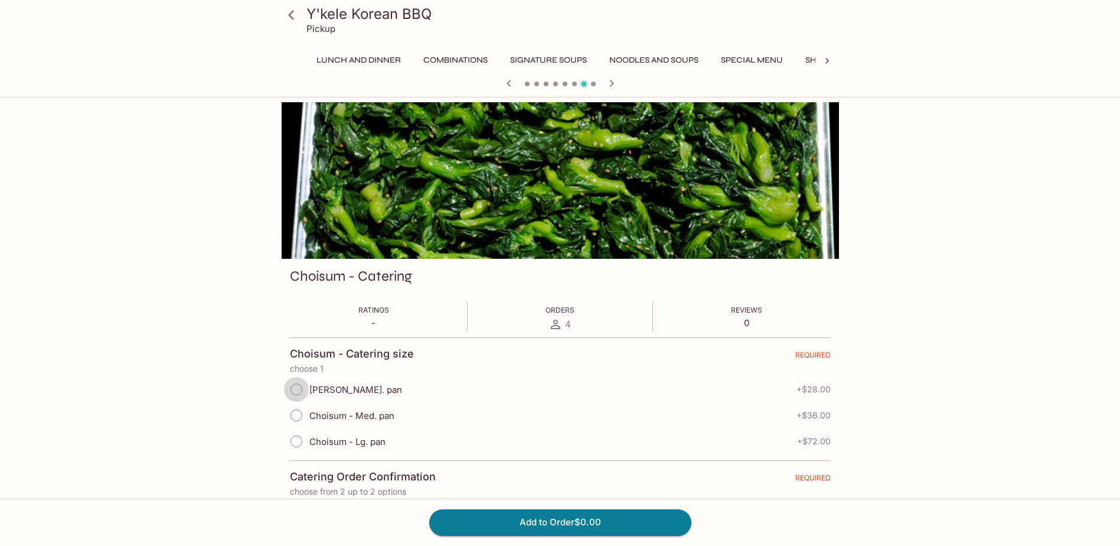
click at [293, 393] on input "[PERSON_NAME]. pan" at bounding box center [296, 389] width 25 height 25
radio input "true"
click at [613, 84] on icon "button" at bounding box center [612, 83] width 4 height 6
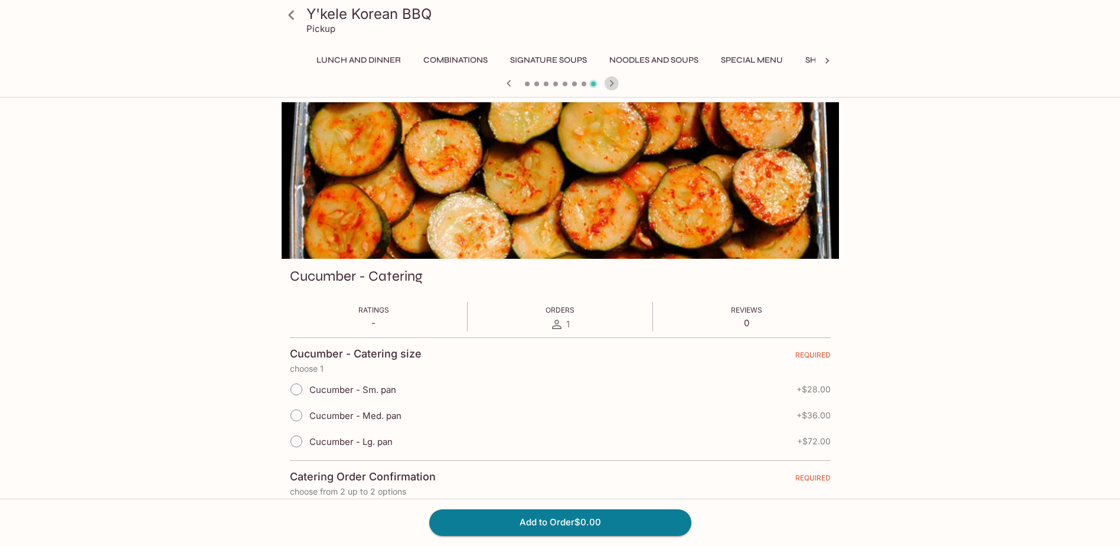
click at [613, 84] on icon "button" at bounding box center [612, 83] width 4 height 6
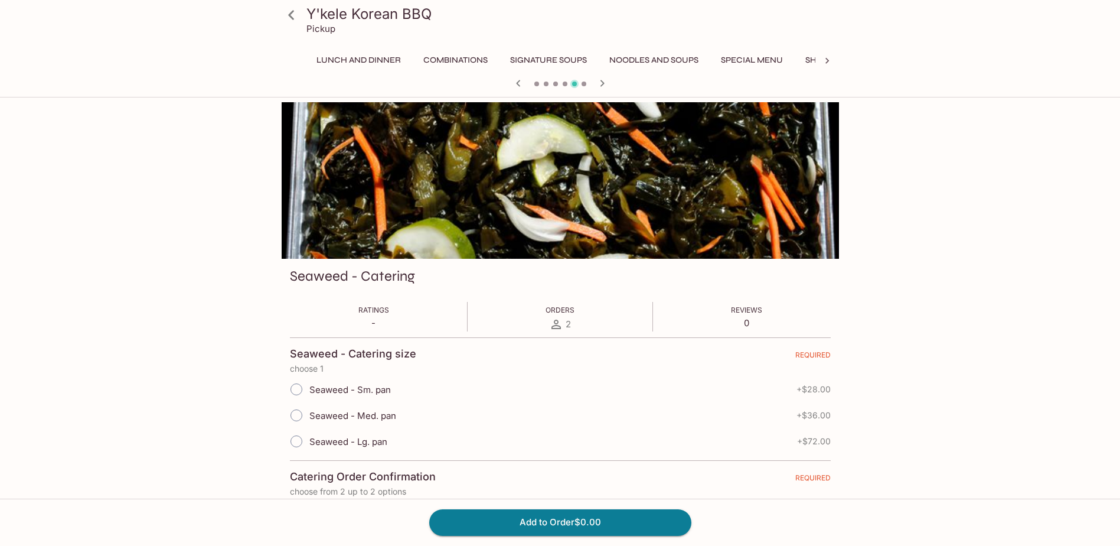
click at [298, 389] on input "Seaweed - Sm. pan" at bounding box center [296, 389] width 25 height 25
radio input "true"
click at [606, 82] on icon "button" at bounding box center [602, 83] width 14 height 14
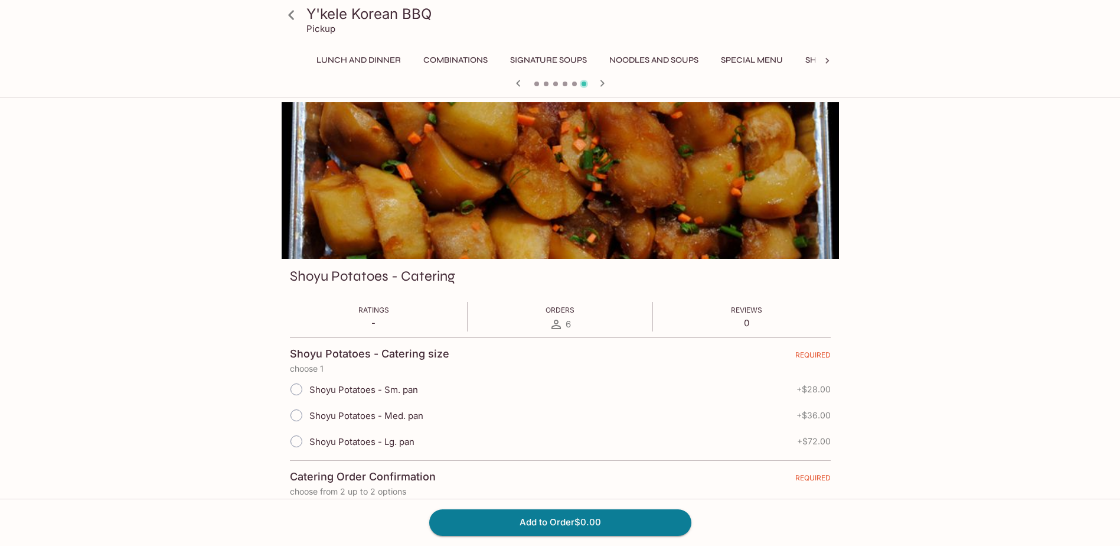
click at [606, 82] on icon "button" at bounding box center [602, 83] width 14 height 14
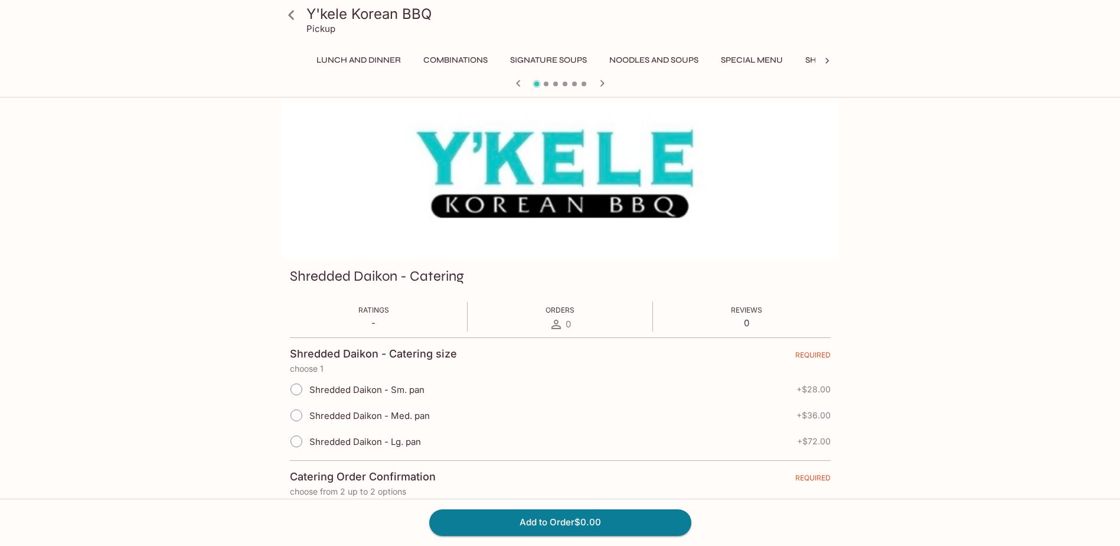
click at [606, 82] on icon "button" at bounding box center [602, 83] width 14 height 14
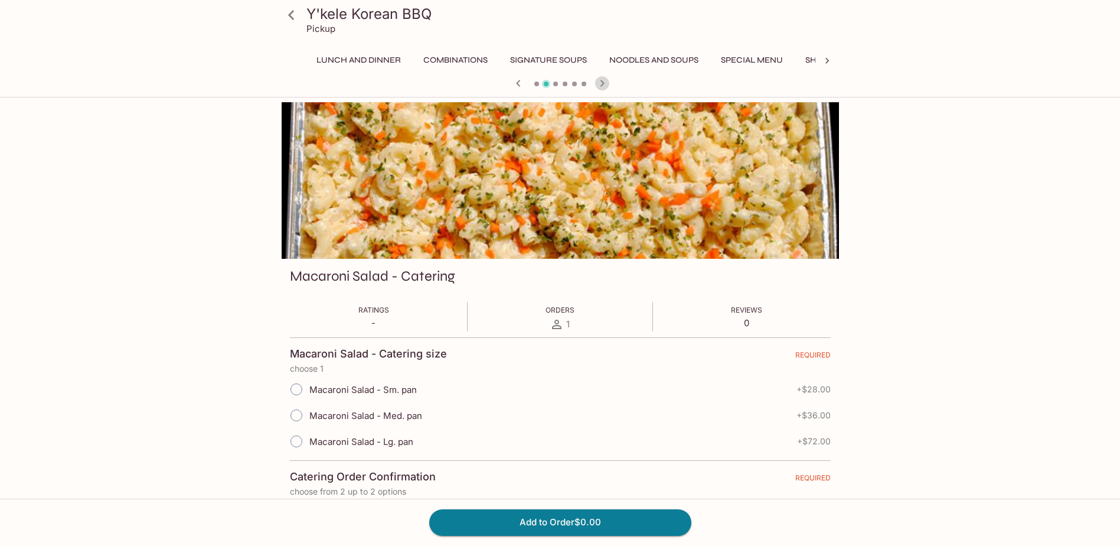
click at [606, 82] on icon "button" at bounding box center [602, 83] width 14 height 14
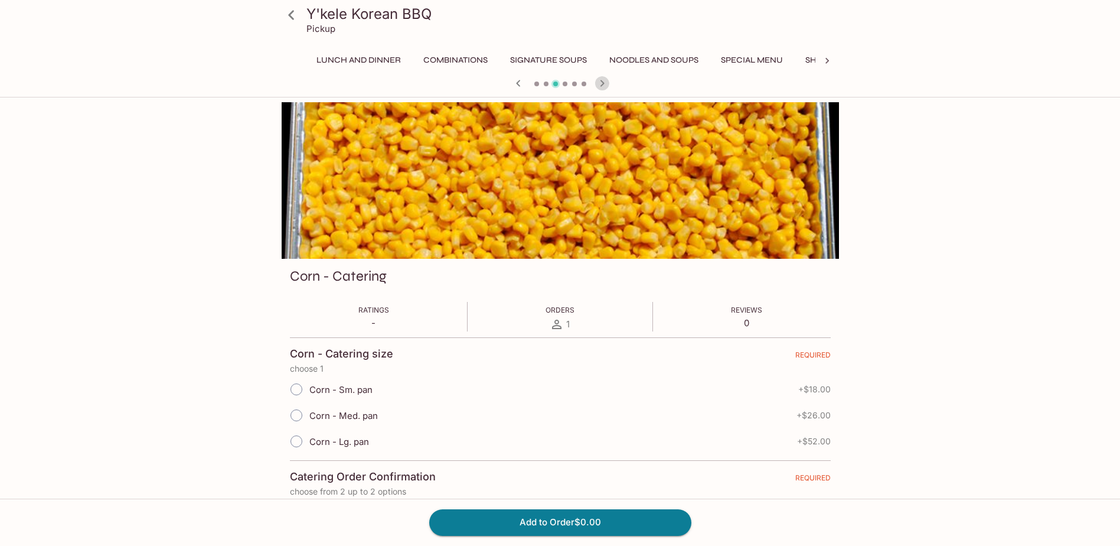
click at [606, 82] on icon "button" at bounding box center [602, 83] width 14 height 14
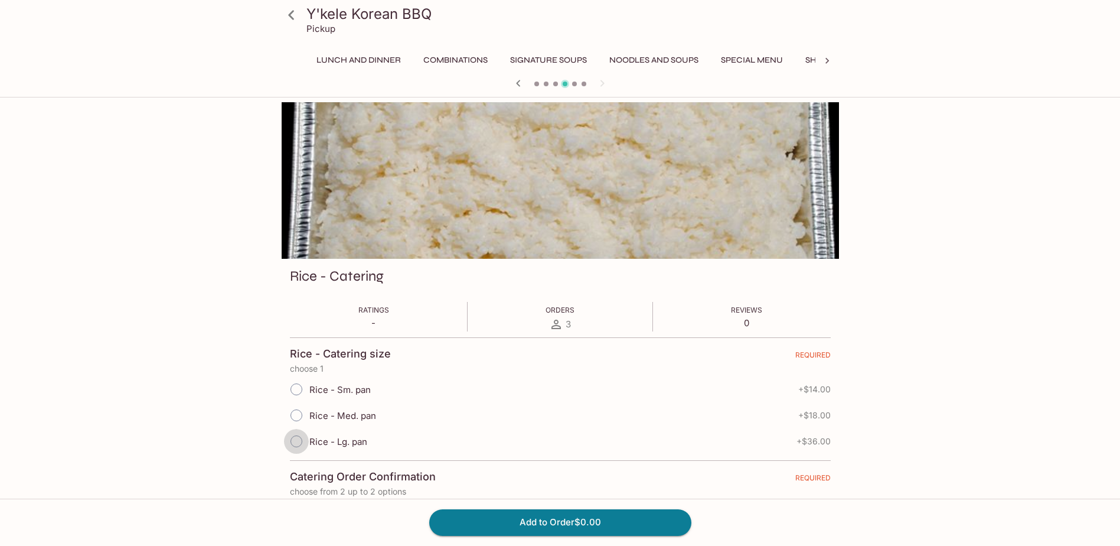
click at [297, 440] on input "Rice - Lg. pan" at bounding box center [296, 441] width 25 height 25
radio input "true"
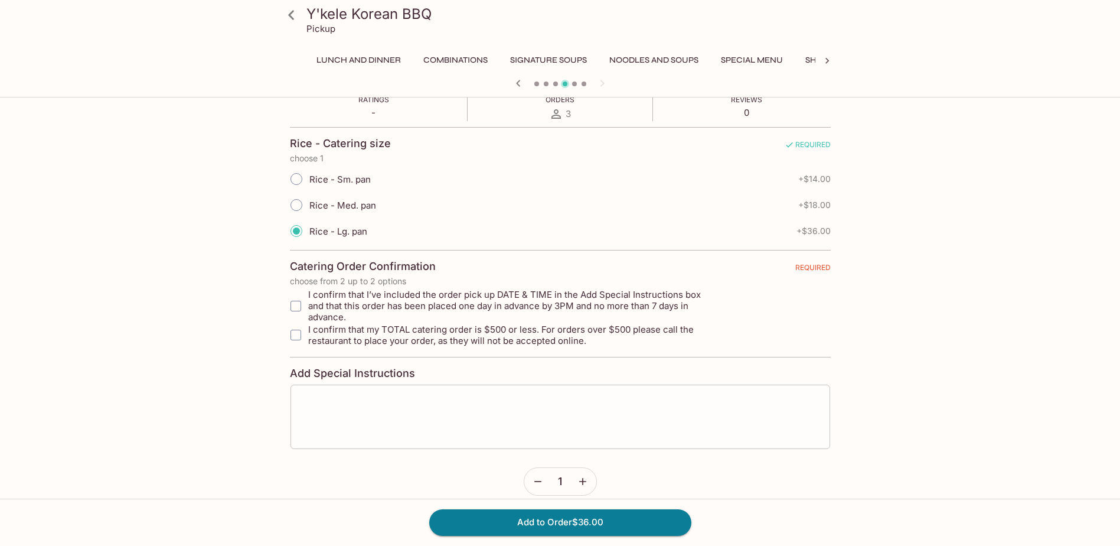
scroll to position [216, 0]
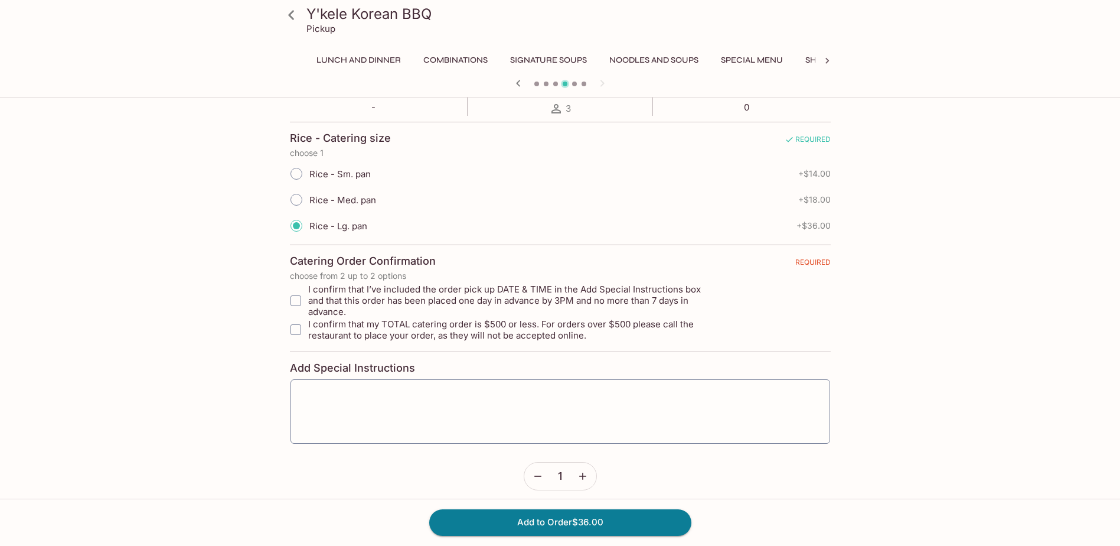
click at [304, 304] on input "I confirm that I’ve included the order pick up DATE & TIME in the Add Special I…" at bounding box center [296, 301] width 24 height 24
checkbox input "true"
click at [300, 318] on input "I confirm that my TOTAL catering order is $500 or less. For orders over $500 pl…" at bounding box center [296, 330] width 24 height 24
checkbox input "true"
click at [587, 470] on icon "button" at bounding box center [583, 476] width 12 height 12
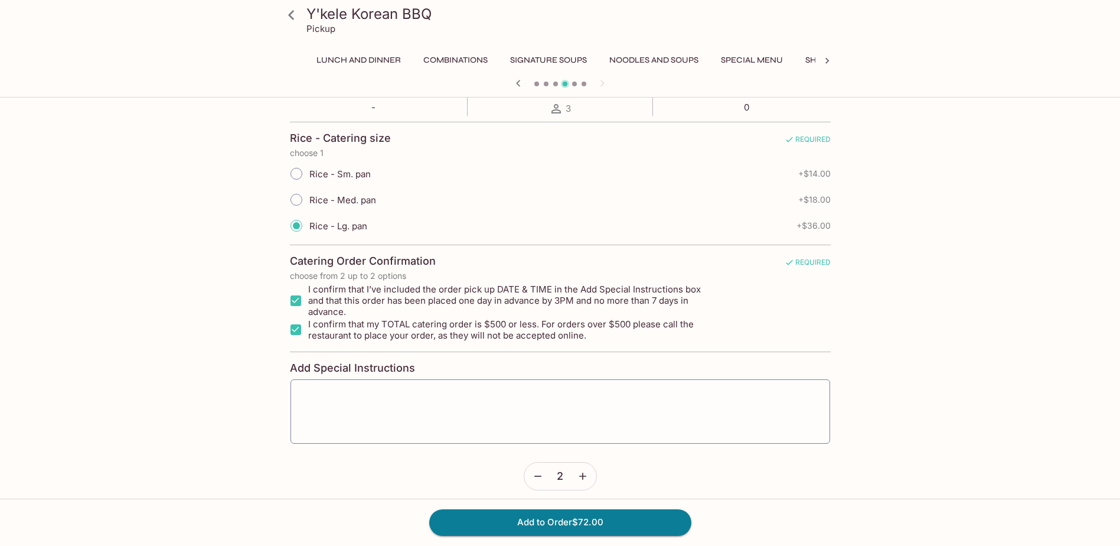
click at [539, 475] on icon "button" at bounding box center [538, 475] width 7 height 1
click at [597, 525] on button "Add to Order $36.00" at bounding box center [560, 522] width 262 height 26
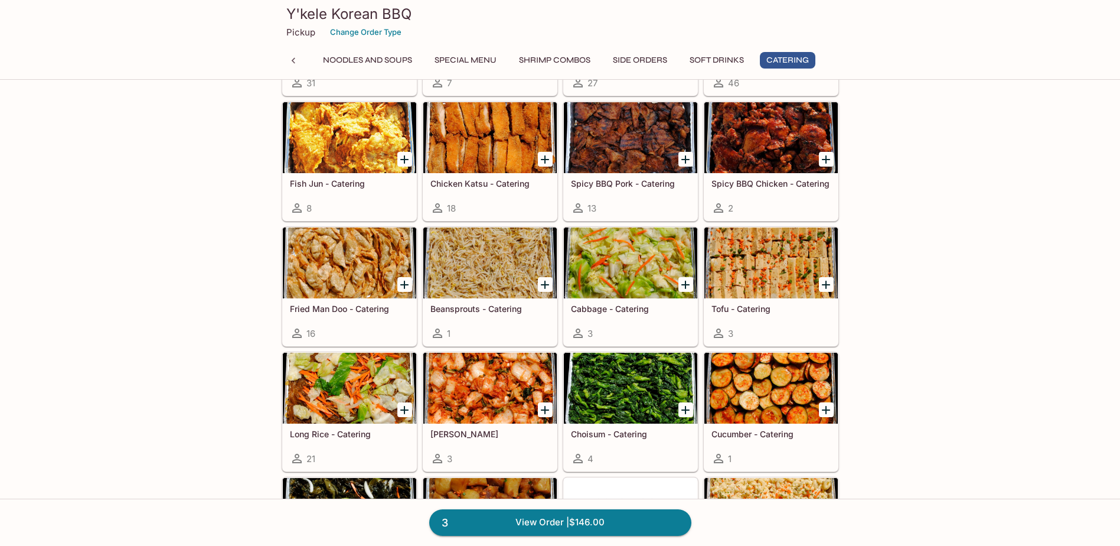
scroll to position [2501, 0]
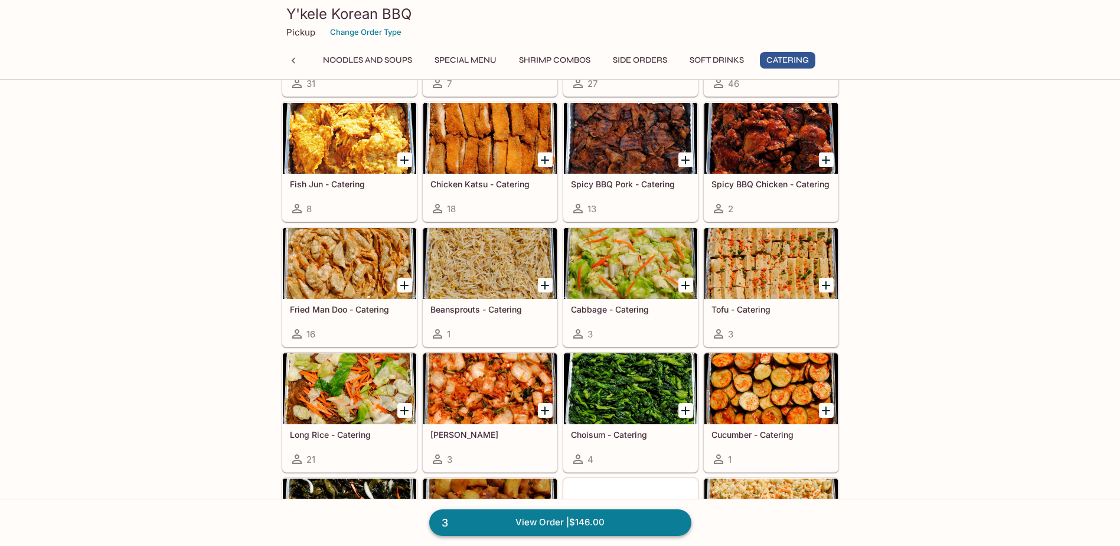
click at [618, 535] on link "3 View Order | $146.00" at bounding box center [560, 522] width 262 height 26
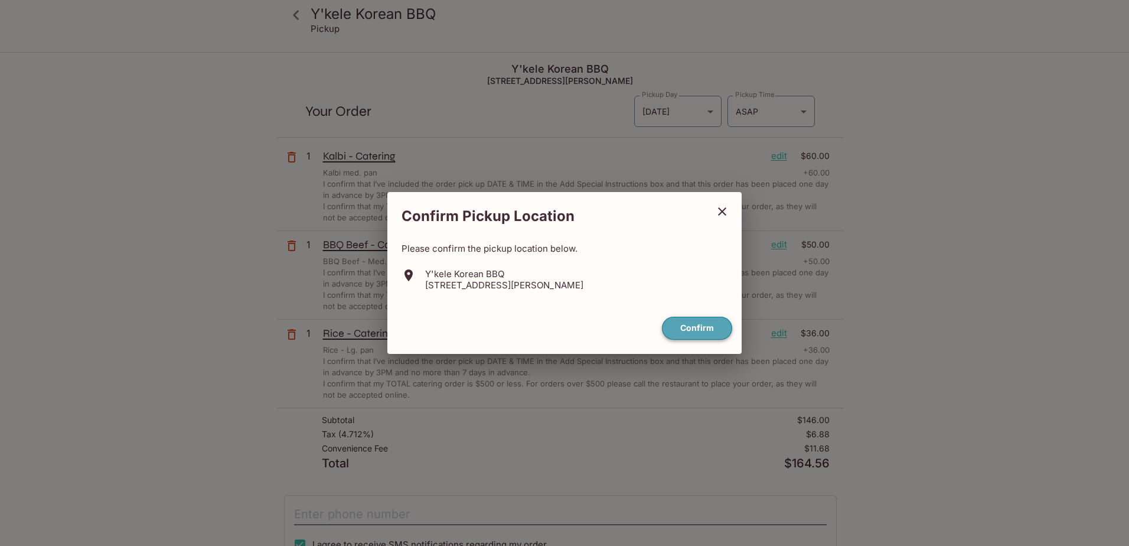
click at [678, 327] on button "Confirm" at bounding box center [697, 328] width 70 height 23
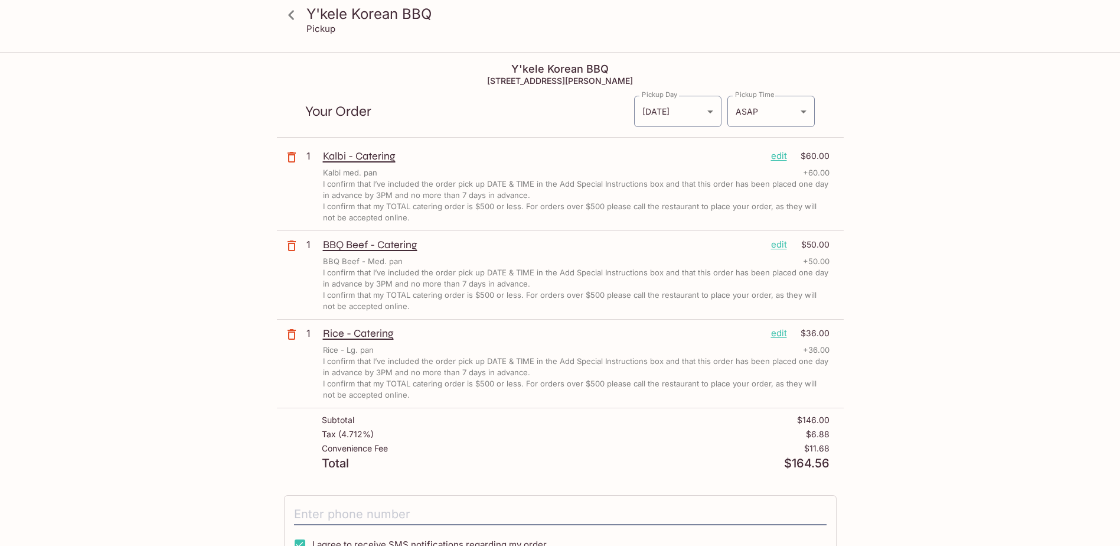
click at [296, 18] on icon at bounding box center [291, 15] width 21 height 21
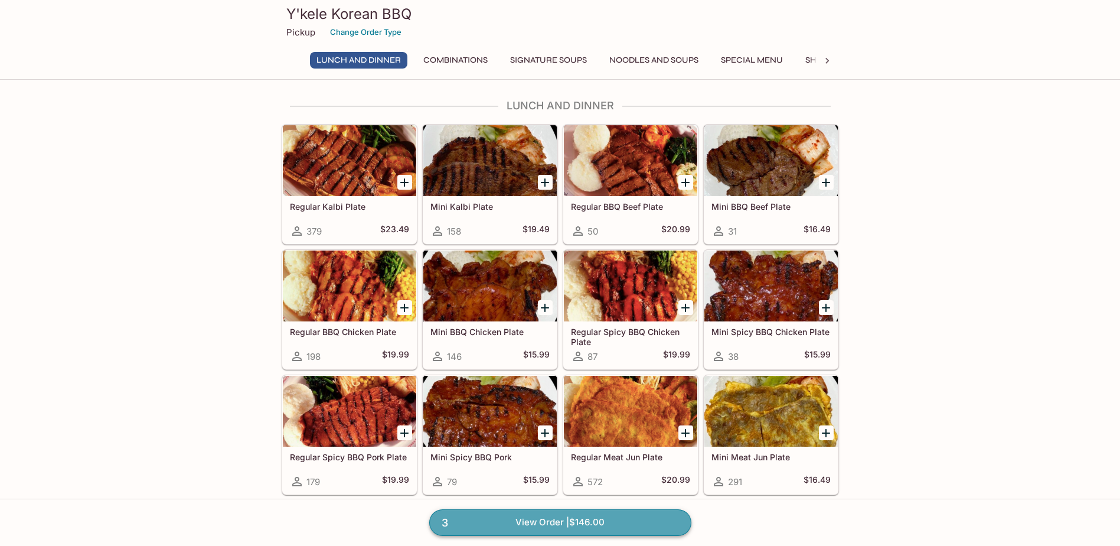
click at [549, 524] on link "3 View Order | $146.00" at bounding box center [560, 522] width 262 height 26
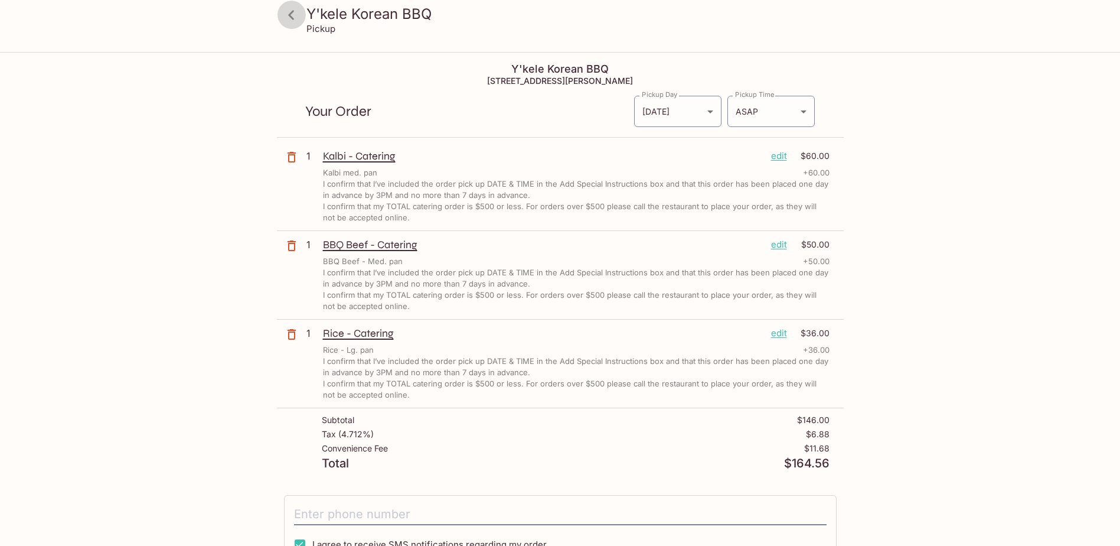
click at [291, 16] on icon at bounding box center [291, 14] width 6 height 9
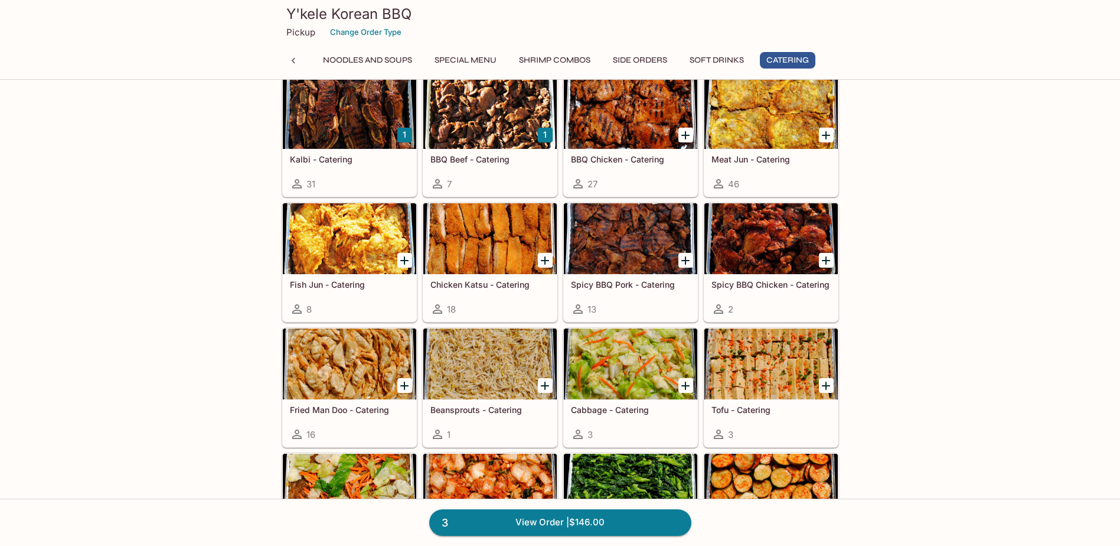
scroll to position [2363, 0]
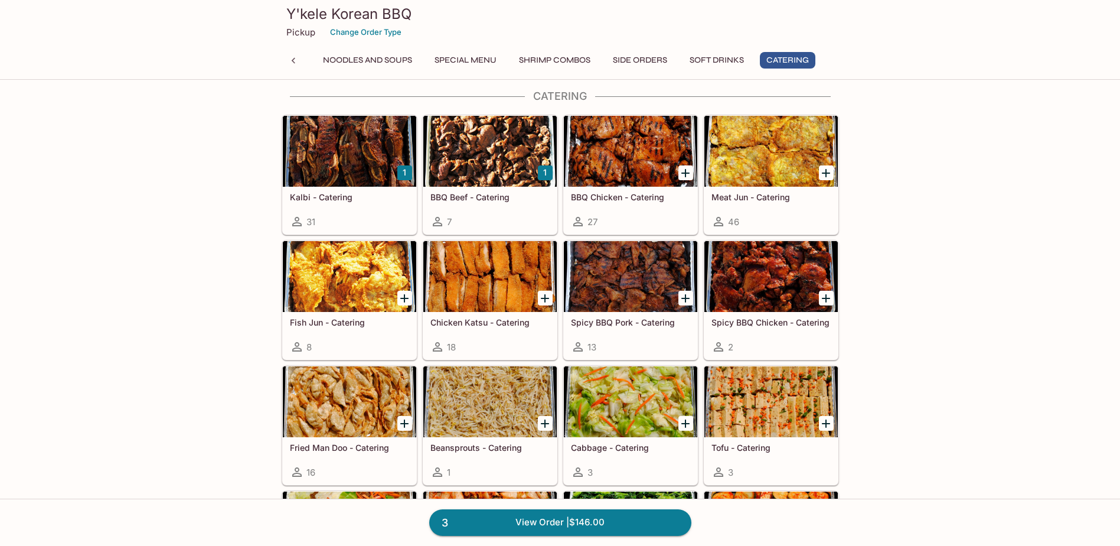
click at [690, 171] on icon "Add BBQ Chicken - Catering" at bounding box center [686, 173] width 14 height 14
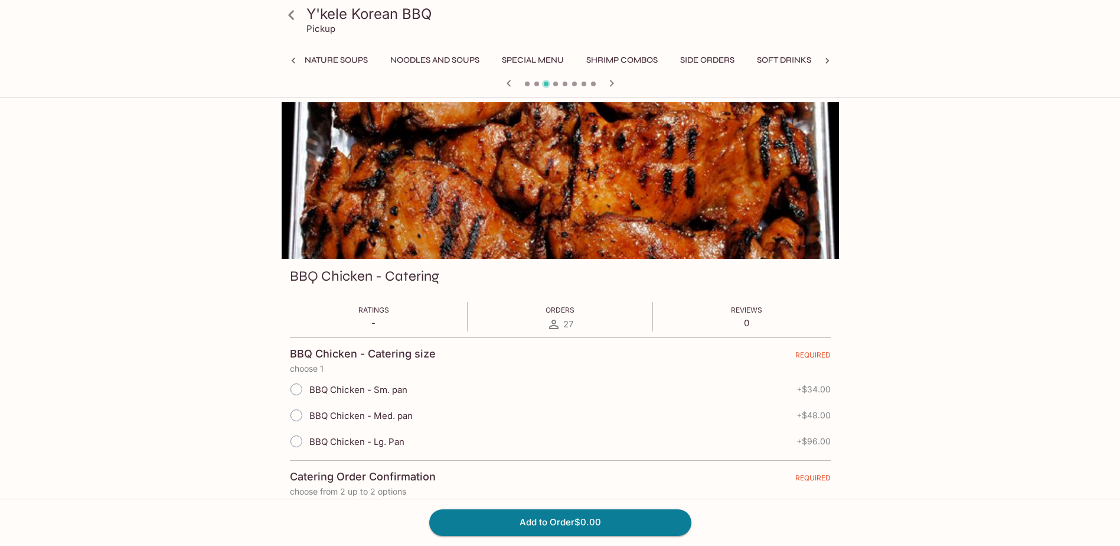
scroll to position [0, 292]
click at [301, 416] on input "BBQ Chicken - Med. pan" at bounding box center [296, 415] width 25 height 25
radio input "true"
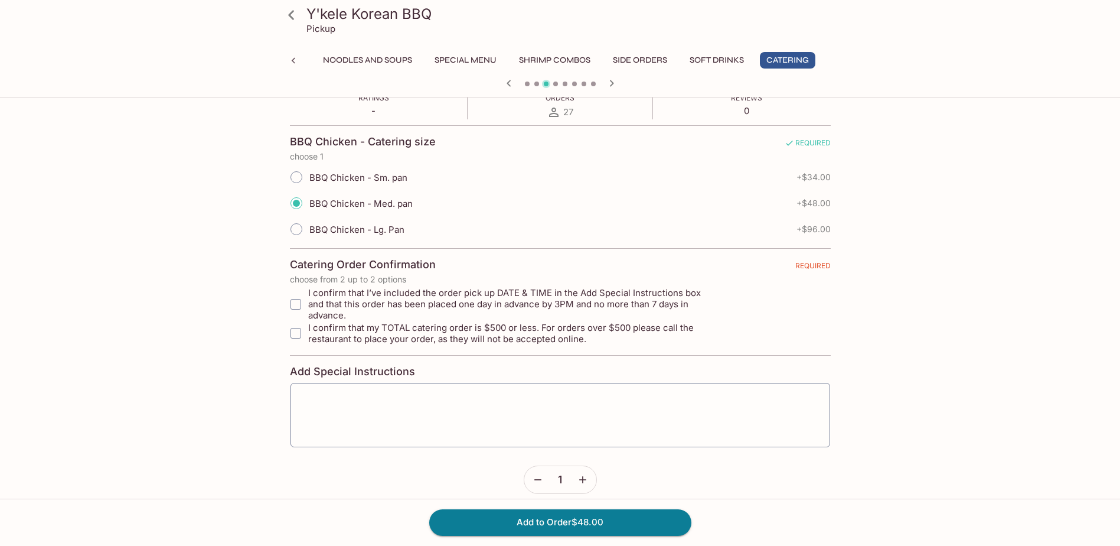
scroll to position [216, 0]
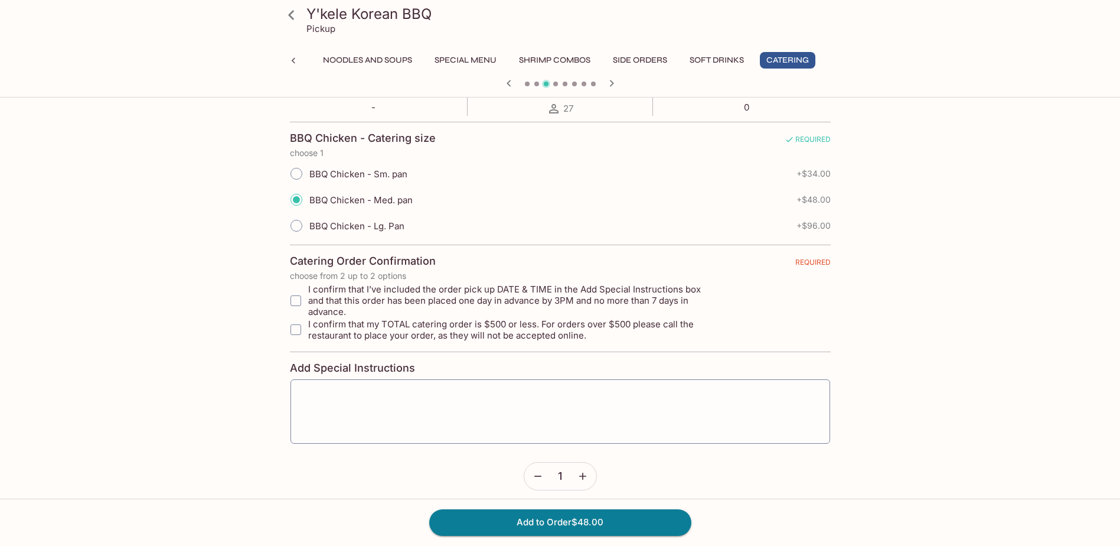
click at [291, 295] on input "I confirm that I’ve included the order pick up DATE & TIME in the Add Special I…" at bounding box center [296, 301] width 24 height 24
click at [297, 318] on input "I confirm that my TOTAL catering order is $500 or less. For orders over $500 pl…" at bounding box center [296, 330] width 24 height 24
checkbox input "true"
click at [297, 298] on input "I confirm that I’ve included the order pick up DATE & TIME in the Add Special I…" at bounding box center [296, 301] width 24 height 24
checkbox input "true"
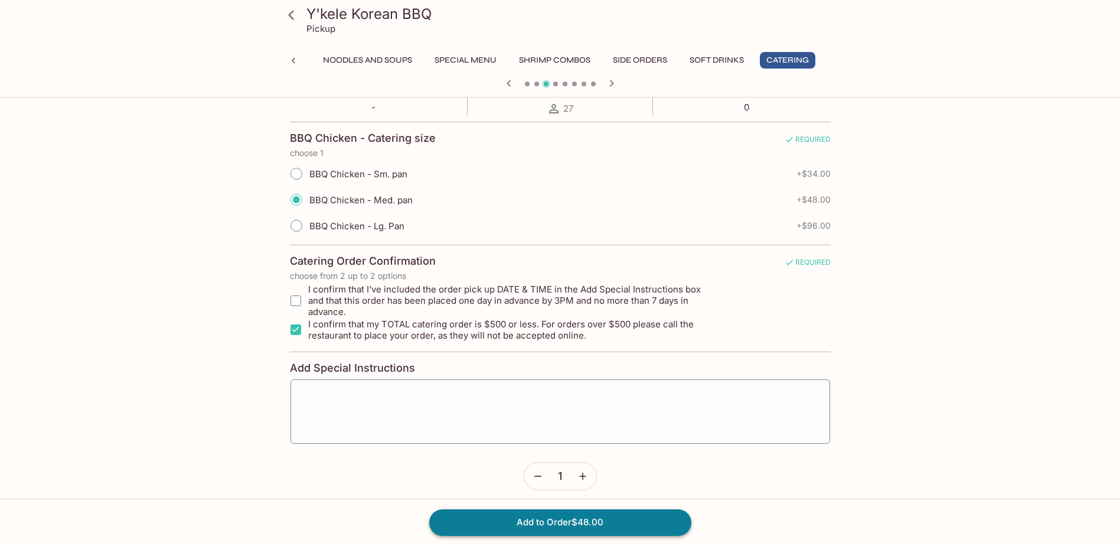
click at [594, 523] on button "Add to Order $48.00" at bounding box center [560, 522] width 262 height 26
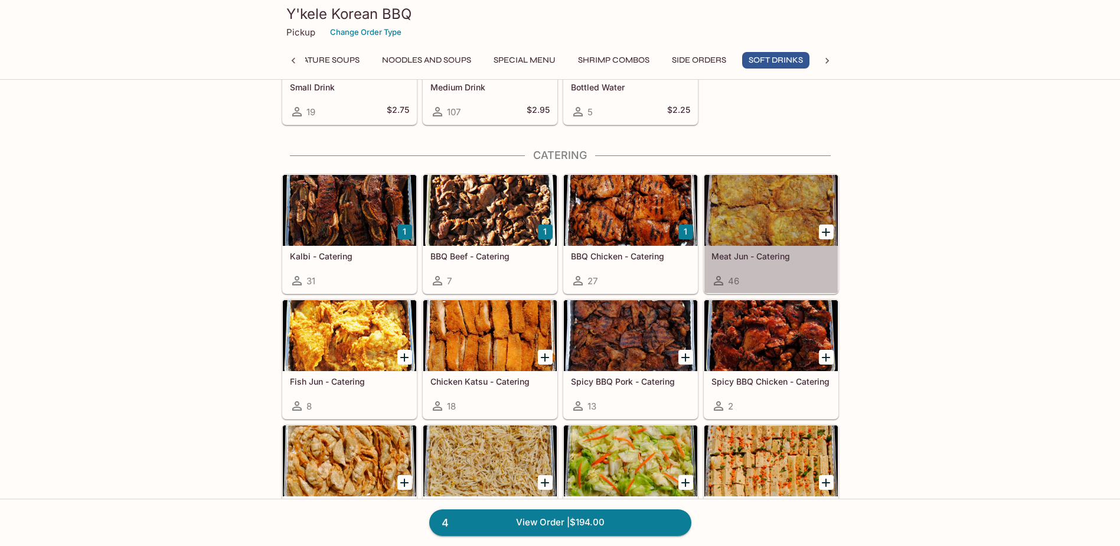
click at [758, 212] on div at bounding box center [771, 210] width 133 height 71
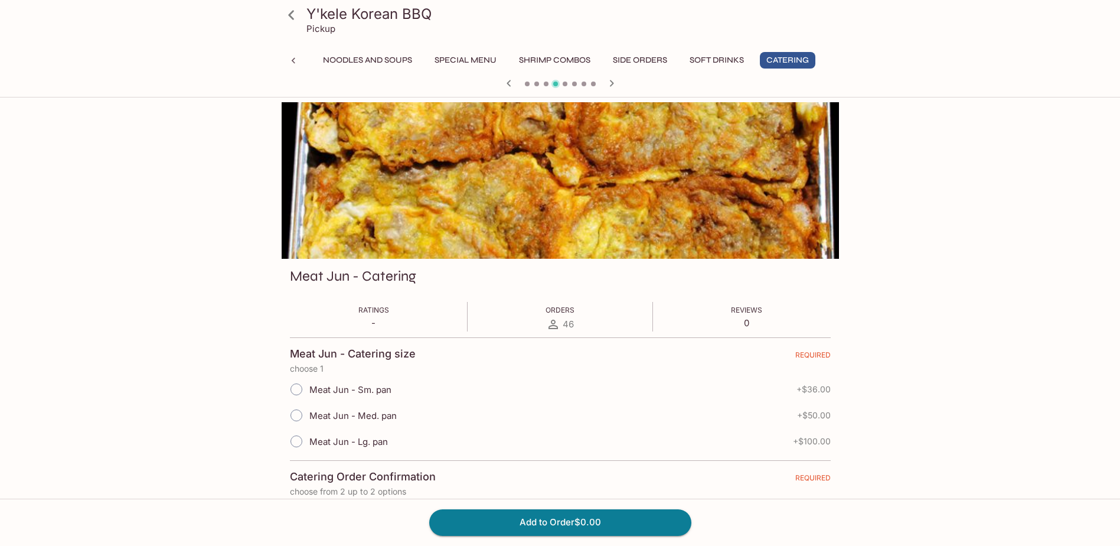
click at [296, 415] on input "Meat Jun - Med. pan" at bounding box center [296, 415] width 25 height 25
radio input "true"
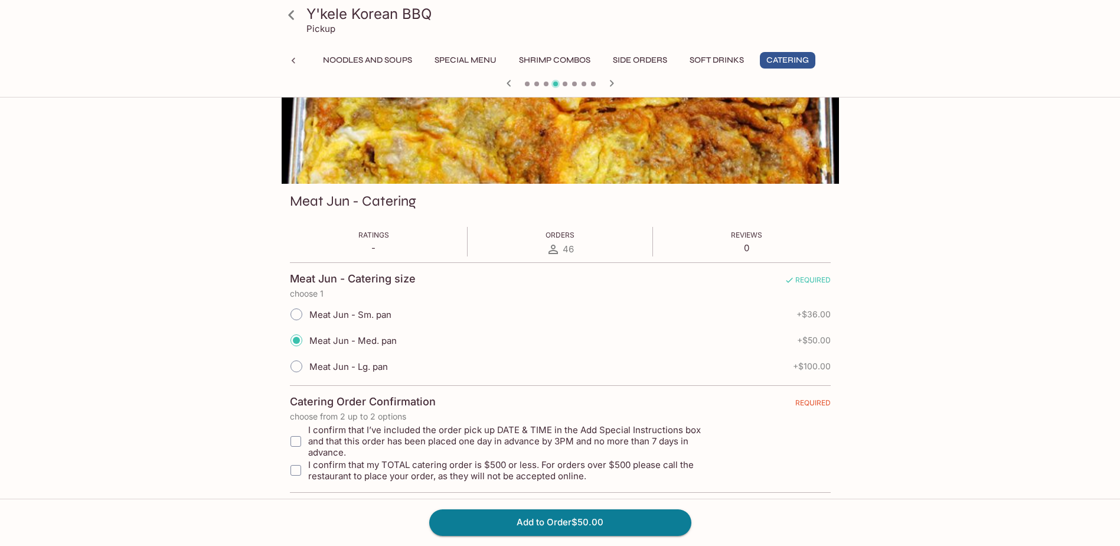
scroll to position [216, 0]
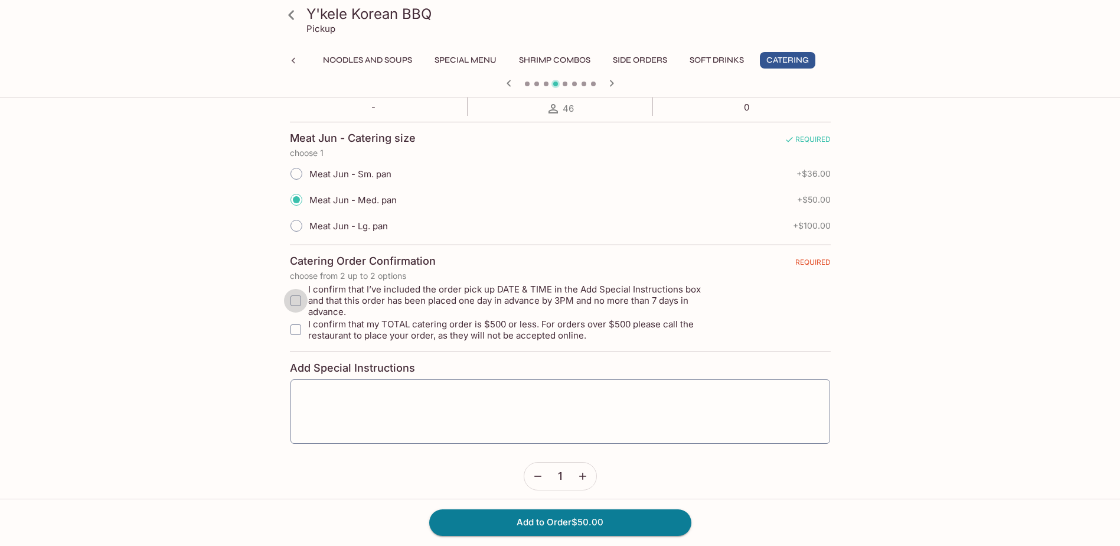
click at [294, 292] on input "I confirm that I’ve included the order pick up DATE & TIME in the Add Special I…" at bounding box center [296, 301] width 24 height 24
checkbox input "true"
click at [296, 319] on input "I confirm that my TOTAL catering order is $500 or less. For orders over $500 pl…" at bounding box center [296, 330] width 24 height 24
checkbox input "true"
click at [350, 389] on textarea at bounding box center [560, 411] width 523 height 45
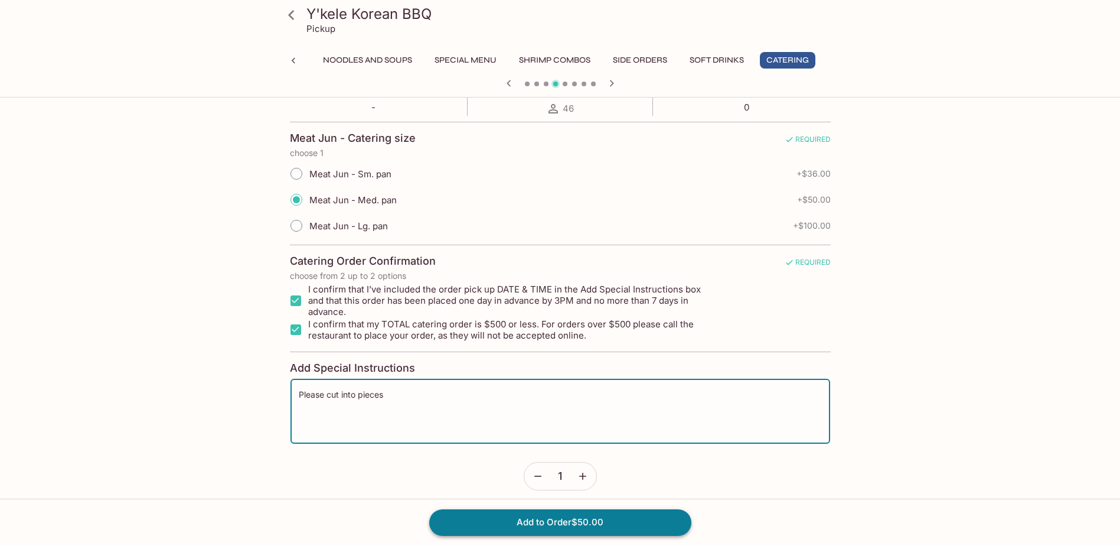
type textarea "Please cut into pieces"
click at [579, 519] on button "Add to Order $50.00" at bounding box center [560, 522] width 262 height 26
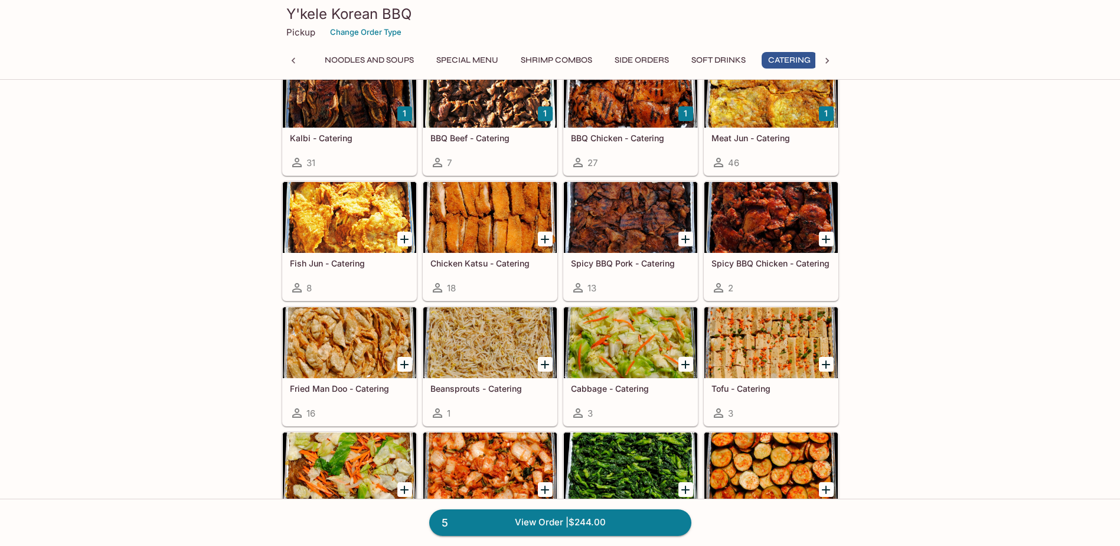
scroll to position [0, 292]
click at [545, 239] on icon "Add Chicken Katsu - Catering" at bounding box center [545, 239] width 8 height 8
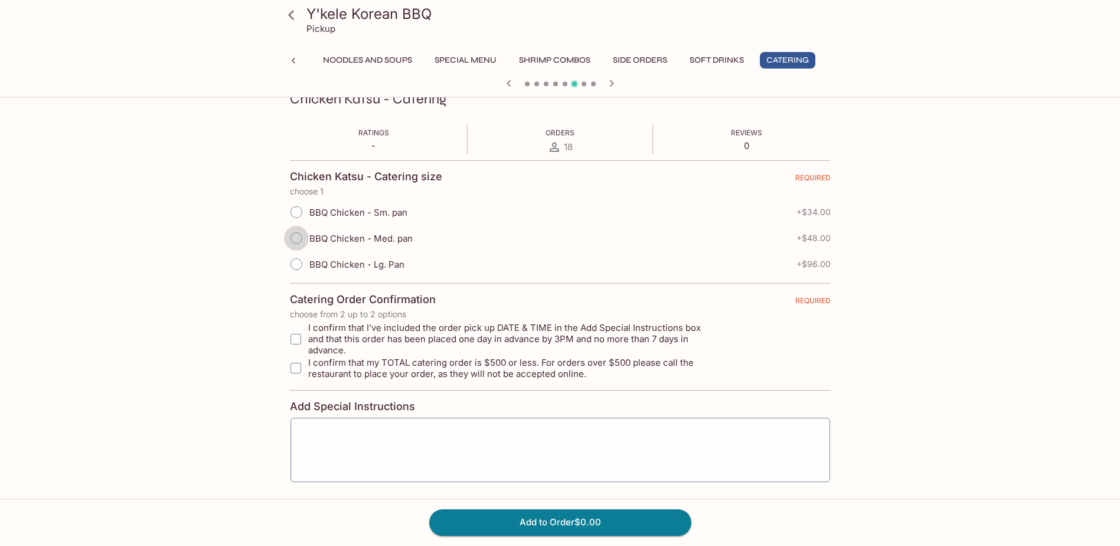
click at [297, 237] on input "BBQ Chicken - Med. pan" at bounding box center [296, 238] width 25 height 25
radio input "true"
click at [295, 331] on input "I confirm that I’ve included the order pick up DATE & TIME in the Add Special I…" at bounding box center [296, 339] width 24 height 24
checkbox input "true"
click at [292, 361] on input "I confirm that my TOTAL catering order is $500 or less. For orders over $500 pl…" at bounding box center [296, 368] width 24 height 24
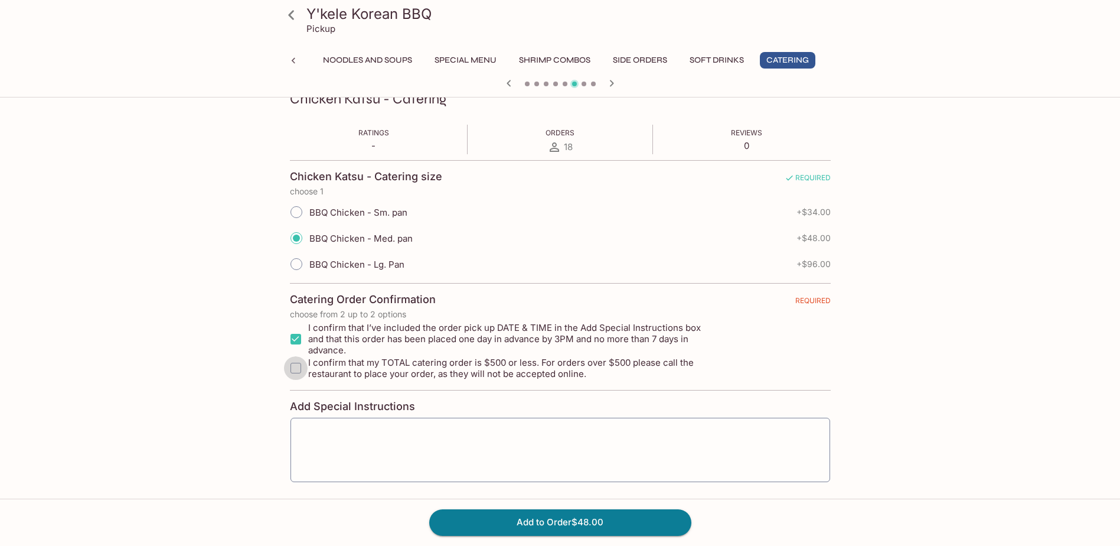
checkbox input "true"
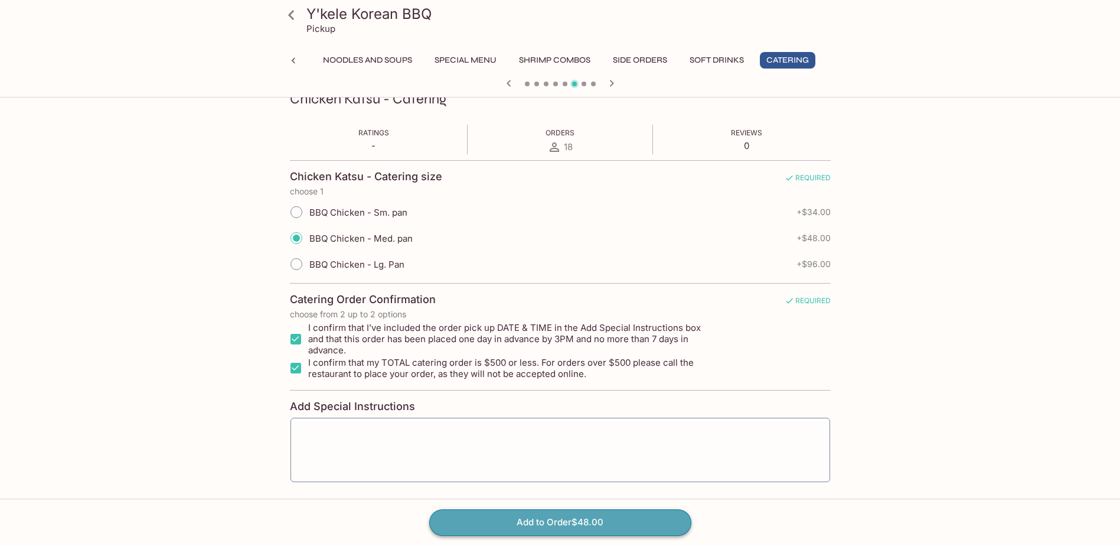
click at [516, 523] on button "Add to Order $48.00" at bounding box center [560, 522] width 262 height 26
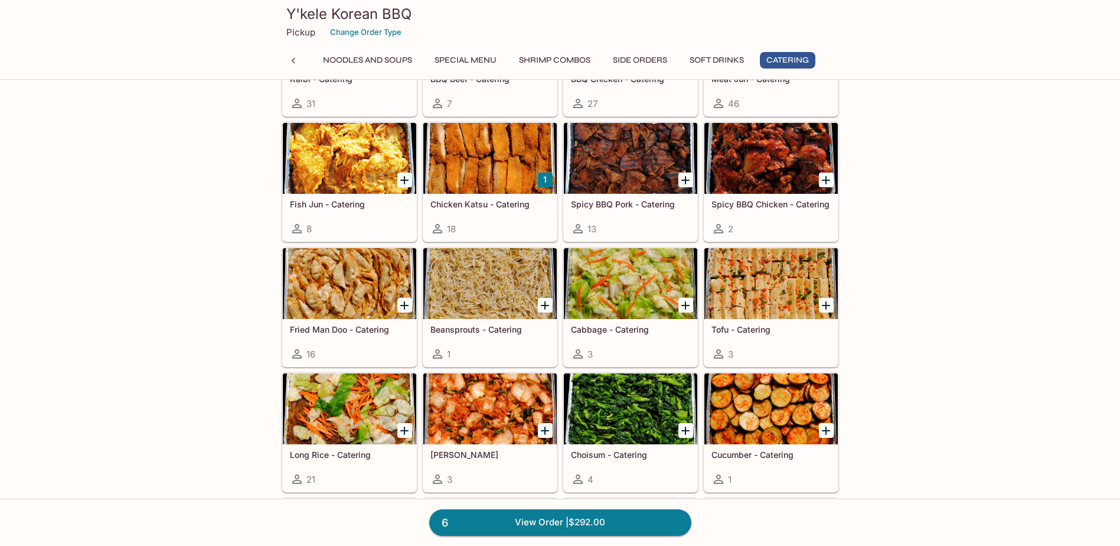
click at [828, 304] on icon "Add Tofu - Catering" at bounding box center [826, 305] width 14 height 14
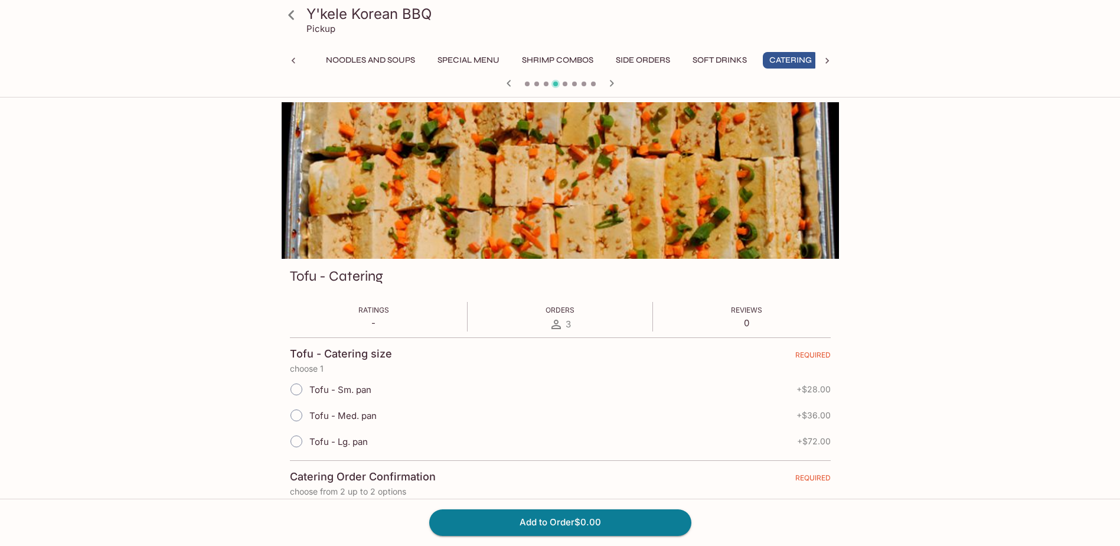
scroll to position [0, 292]
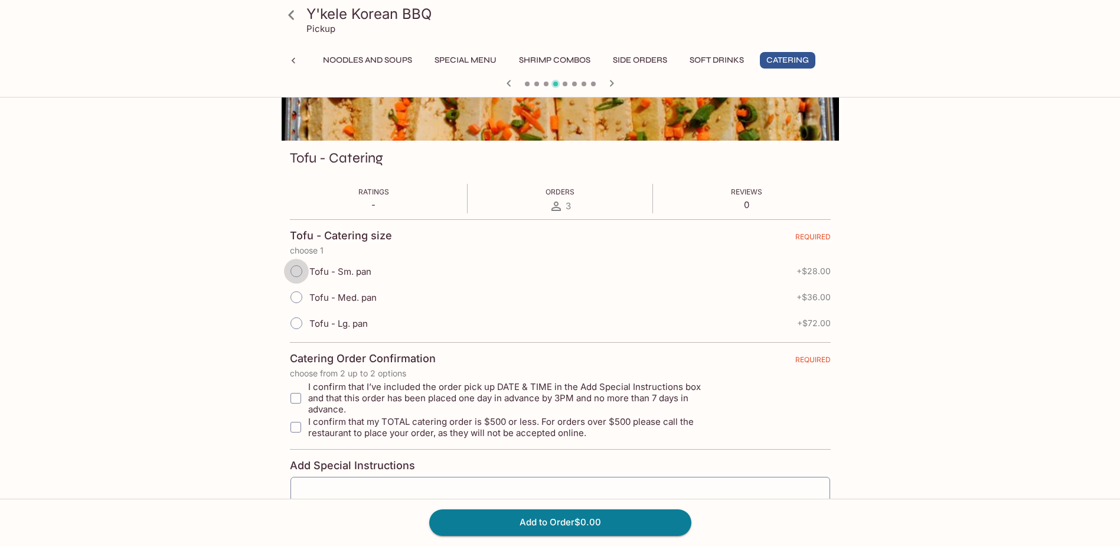
click at [298, 273] on input "Tofu - Sm. pan" at bounding box center [296, 271] width 25 height 25
radio input "true"
click at [298, 391] on input "I confirm that I’ve included the order pick up DATE & TIME in the Add Special I…" at bounding box center [296, 398] width 24 height 24
checkbox input "true"
click at [290, 421] on input "I confirm that my TOTAL catering order is $500 or less. For orders over $500 pl…" at bounding box center [296, 427] width 24 height 24
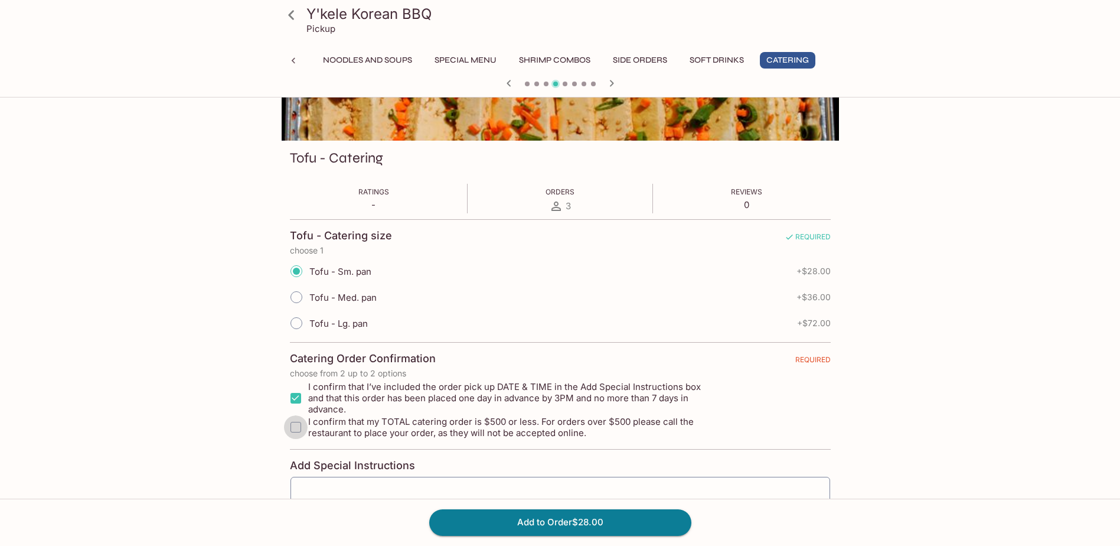
checkbox input "true"
click at [519, 520] on button "Add to Order $28.00" at bounding box center [560, 522] width 262 height 26
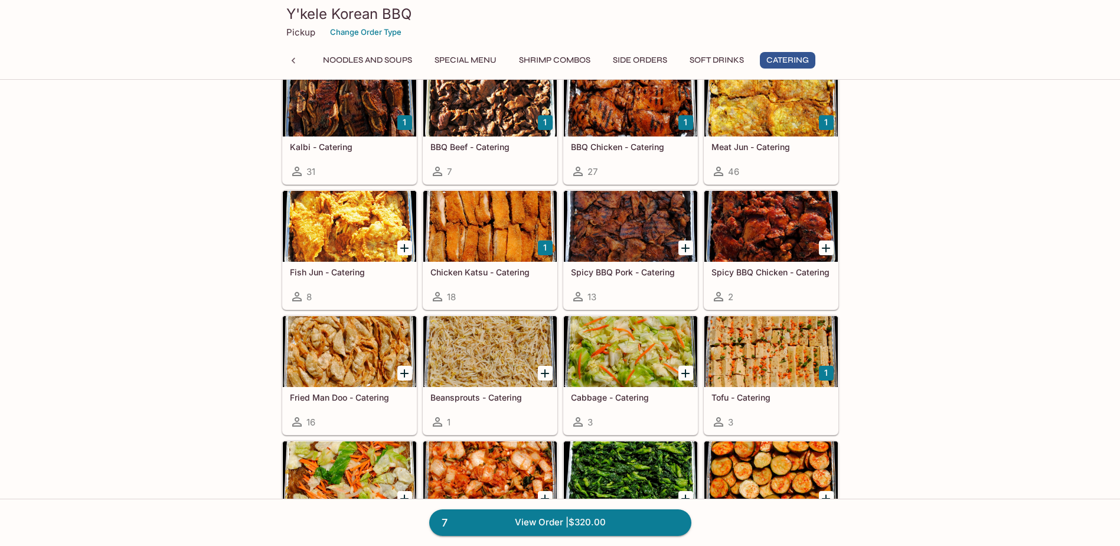
scroll to position [2501, 0]
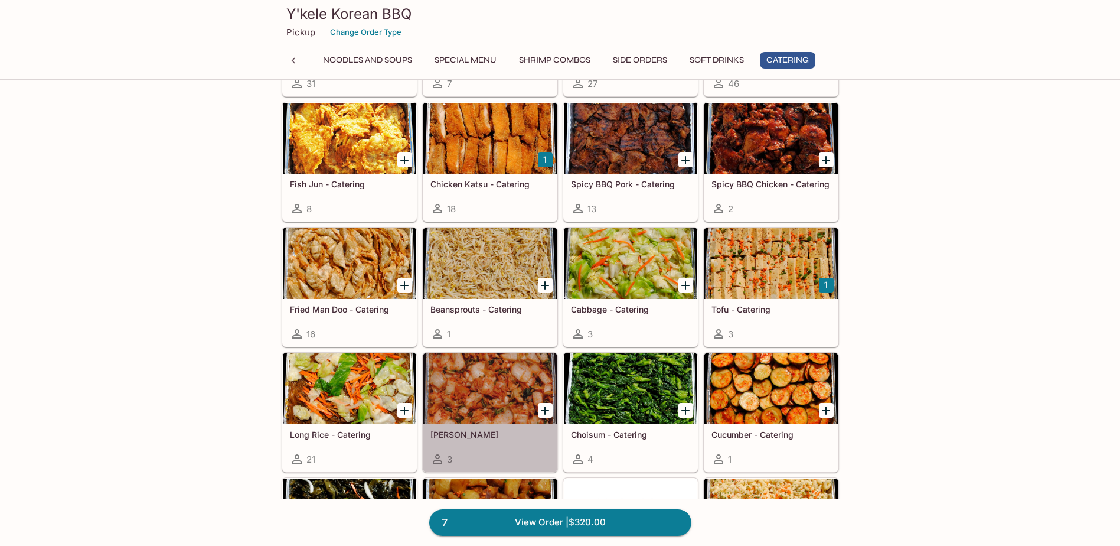
click at [485, 380] on div at bounding box center [489, 388] width 133 height 71
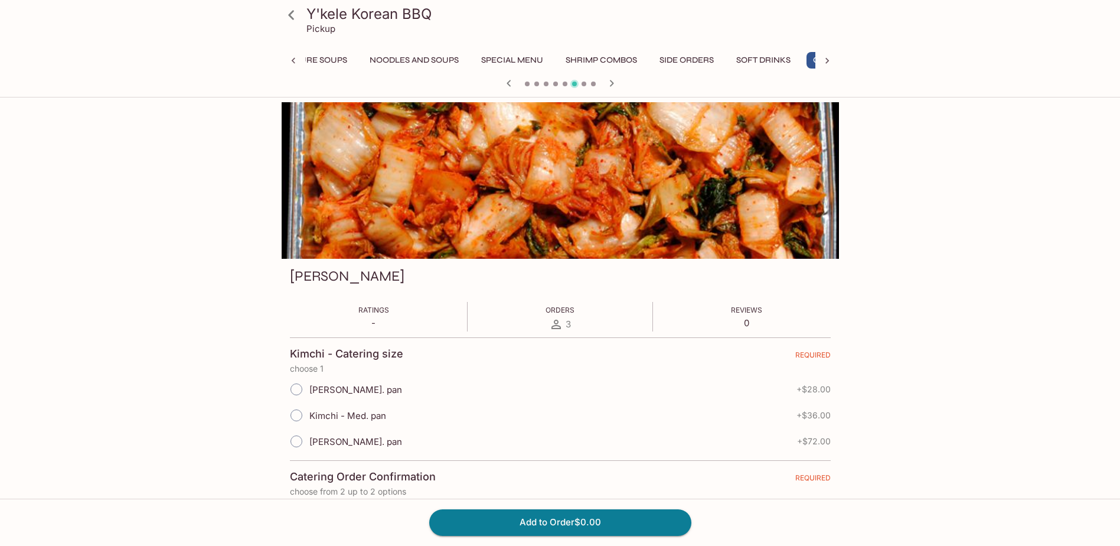
scroll to position [0, 292]
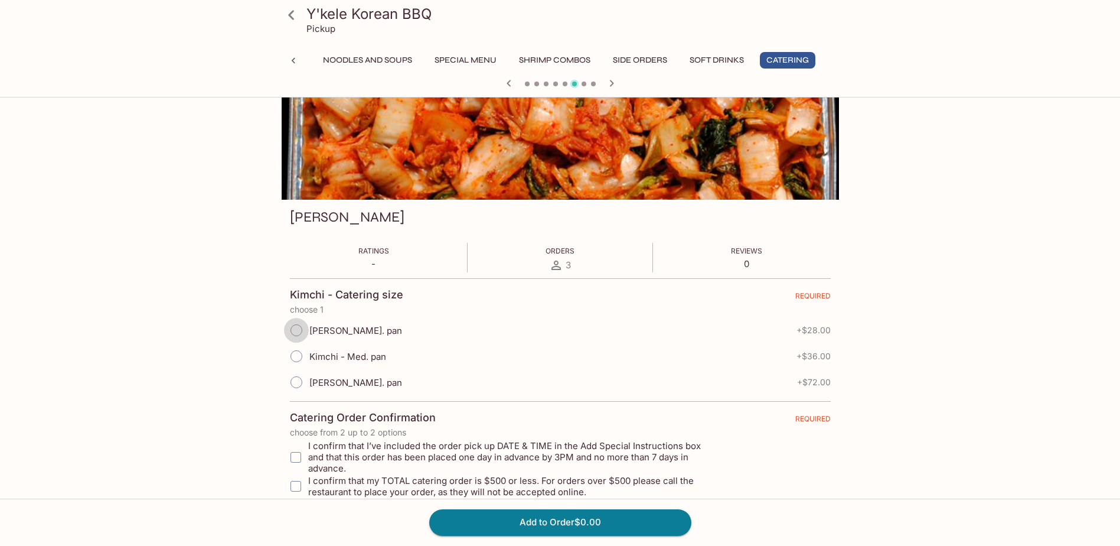
click at [297, 331] on input "[PERSON_NAME]. pan" at bounding box center [296, 330] width 25 height 25
radio input "true"
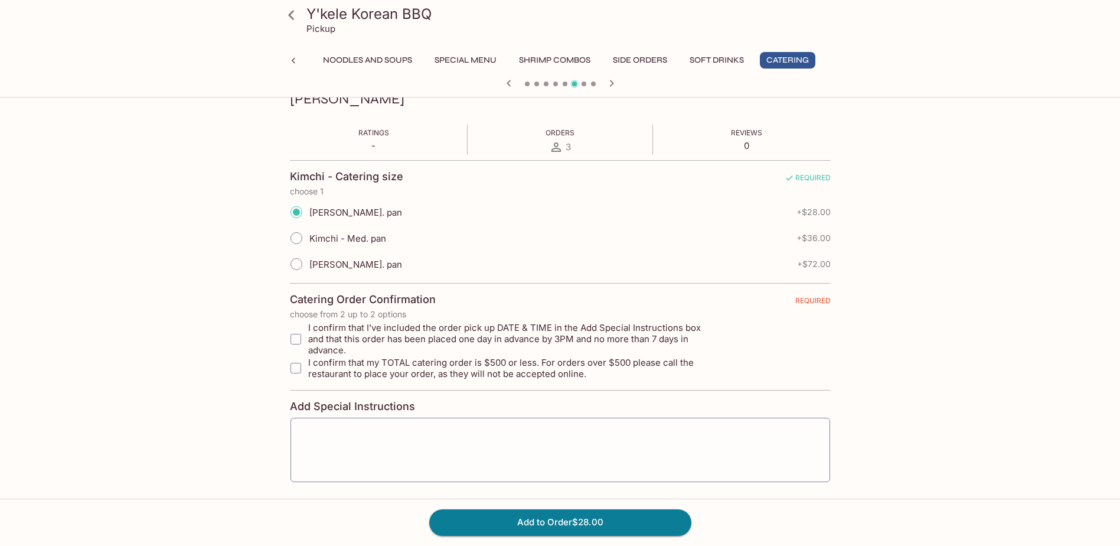
click at [292, 334] on input "I confirm that I’ve included the order pick up DATE & TIME in the Add Special I…" at bounding box center [296, 339] width 24 height 24
checkbox input "true"
click at [294, 360] on input "I confirm that my TOTAL catering order is $500 or less. For orders over $500 pl…" at bounding box center [296, 368] width 24 height 24
checkbox input "true"
click at [509, 524] on button "Add to Order $28.00" at bounding box center [560, 522] width 262 height 26
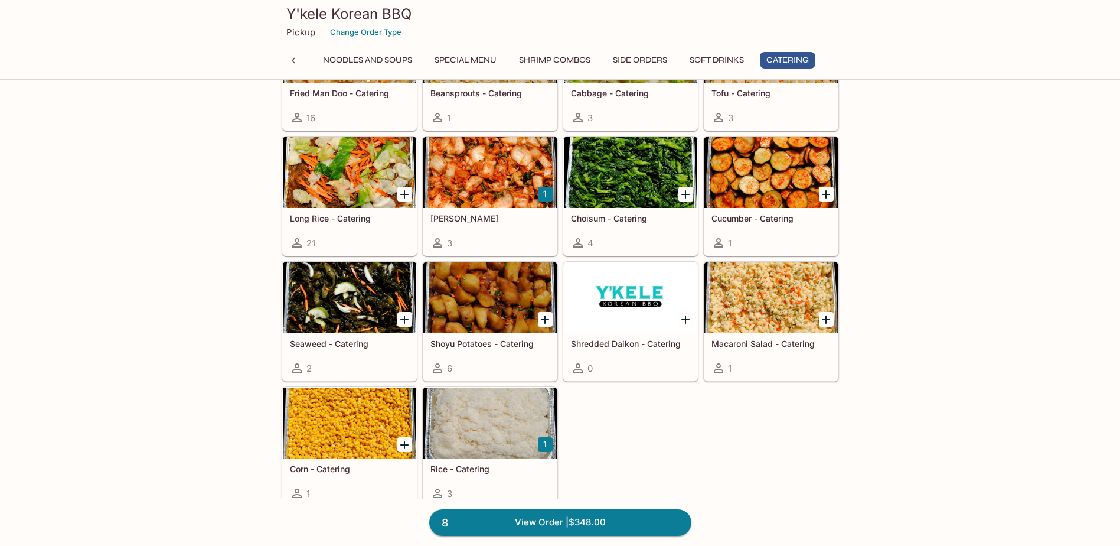
click at [680, 194] on icon "Add Choisum - Catering" at bounding box center [686, 194] width 14 height 14
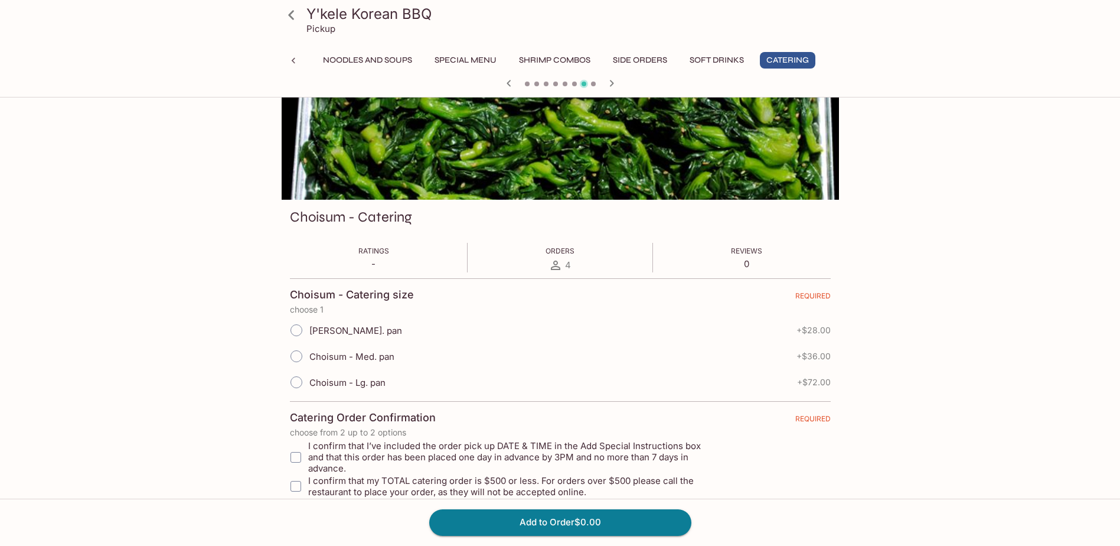
click at [301, 333] on input "[PERSON_NAME]. pan" at bounding box center [296, 330] width 25 height 25
radio input "true"
click at [293, 449] on input "I confirm that I’ve included the order pick up DATE & TIME in the Add Special I…" at bounding box center [296, 457] width 24 height 24
checkbox input "true"
click at [297, 477] on input "I confirm that my TOTAL catering order is $500 or less. For orders over $500 pl…" at bounding box center [296, 486] width 24 height 24
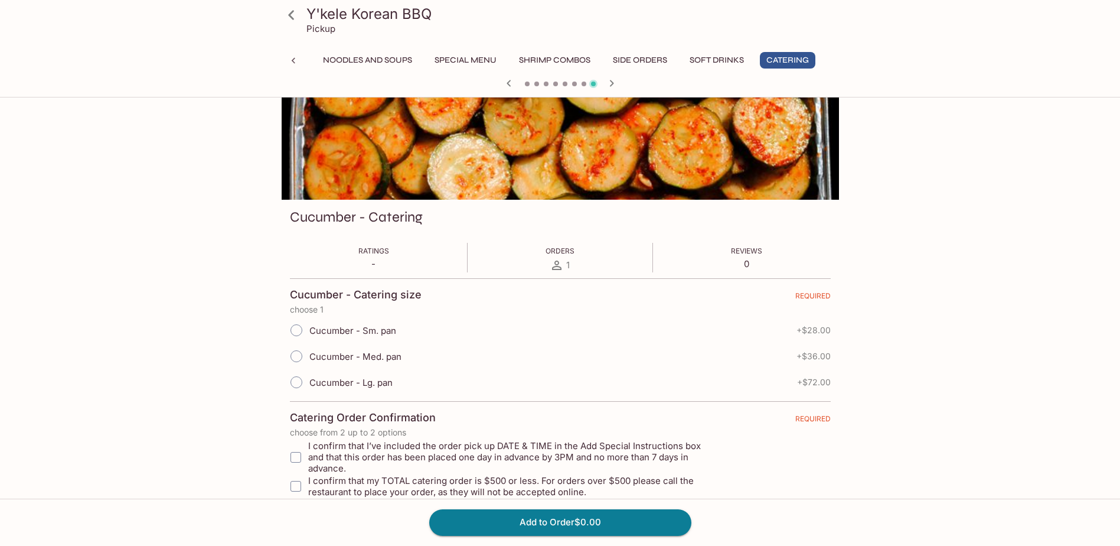
click at [294, 57] on icon at bounding box center [294, 61] width 12 height 12
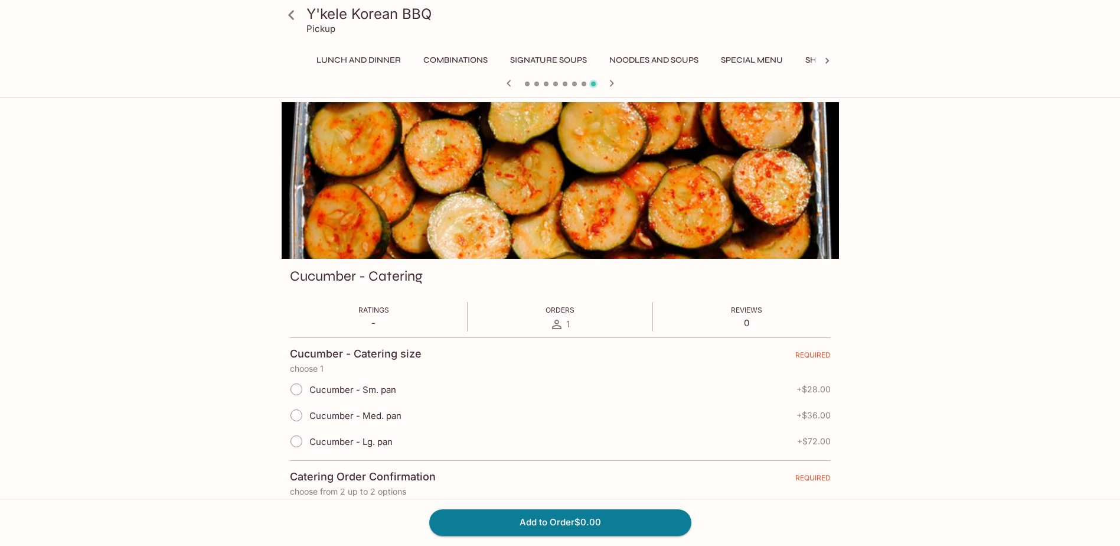
click at [505, 80] on icon "button" at bounding box center [509, 83] width 14 height 14
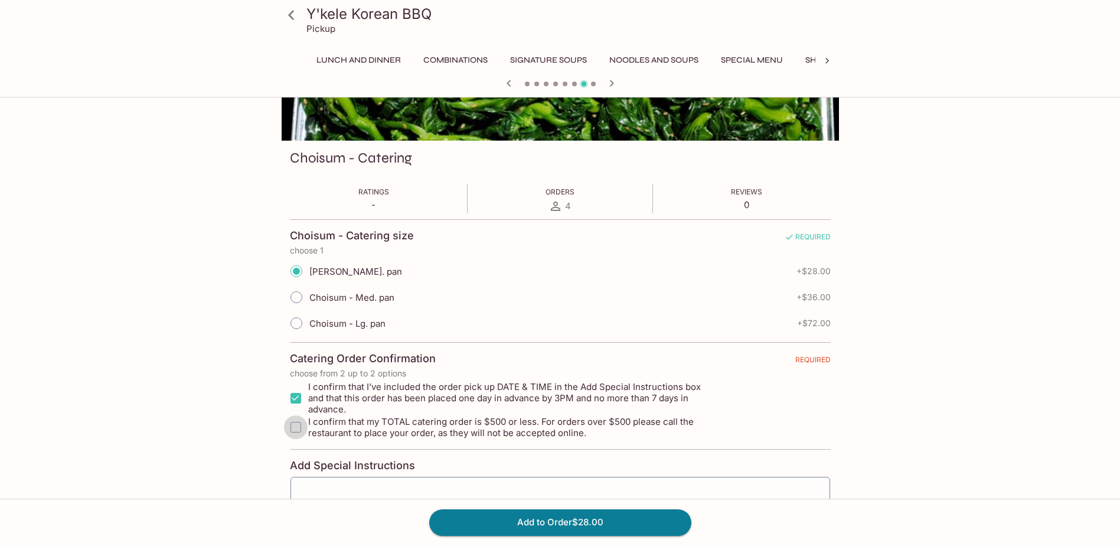
click at [297, 421] on input "I confirm that my TOTAL catering order is $500 or less. For orders over $500 pl…" at bounding box center [296, 427] width 24 height 24
checkbox input "true"
click at [542, 528] on button "Add to Order $28.00" at bounding box center [560, 522] width 262 height 26
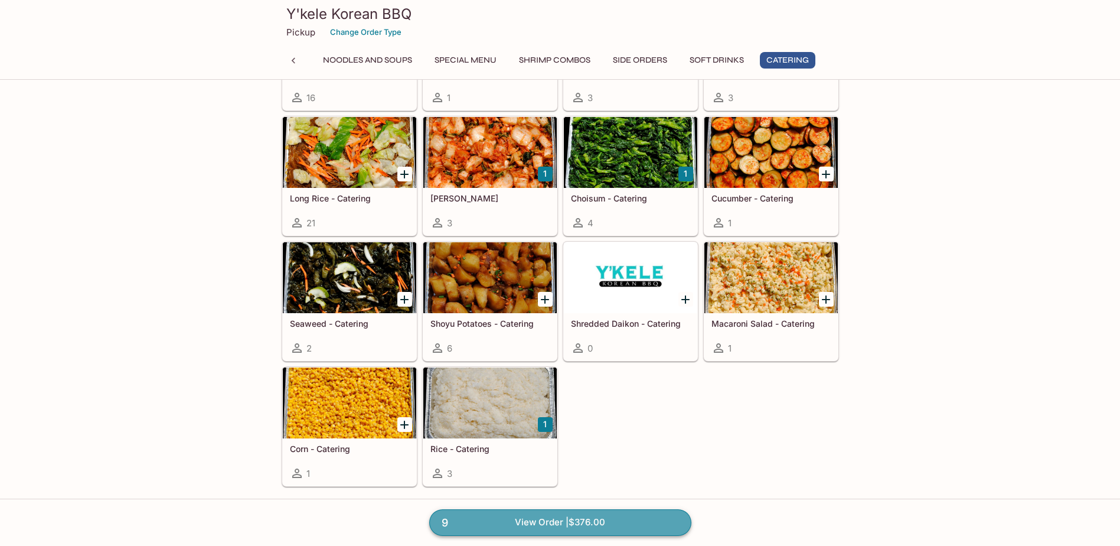
click at [571, 521] on link "9 View Order | $376.00" at bounding box center [560, 522] width 262 height 26
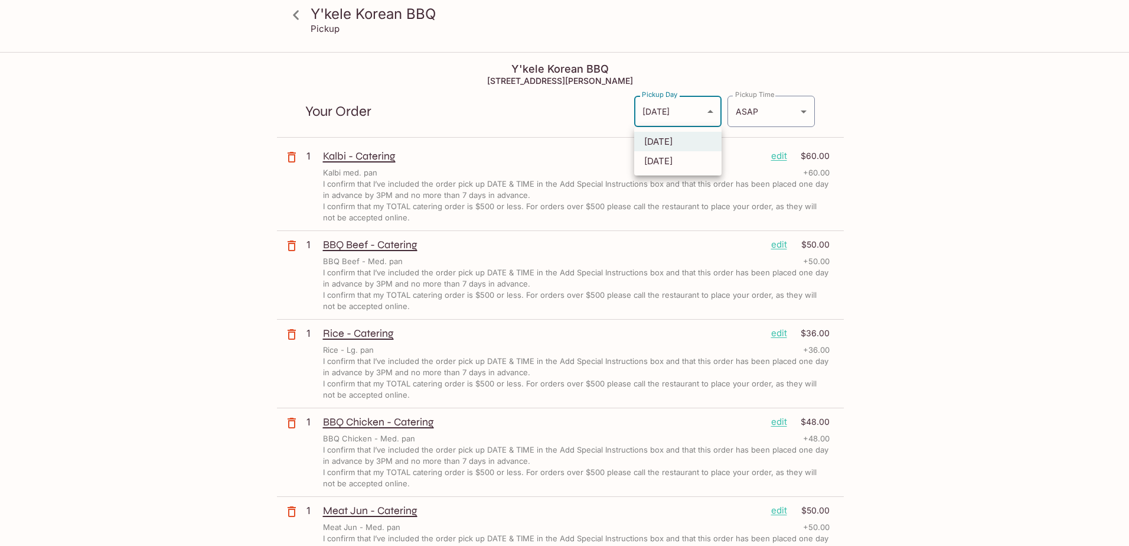
click at [703, 109] on body "Y'kele Korean BBQ Pickup Y'kele Korean BBQ 94-[STREET_ADDRESS] Your Order Picku…" at bounding box center [564, 326] width 1129 height 546
click at [683, 158] on li "[DATE]" at bounding box center [677, 160] width 87 height 19
type input "[DATE]"
type input "[DATE]T20:00:00.000000Z"
click at [703, 118] on body "Y'kele Korean BBQ Pickup Y'kele Korean BBQ 94-[STREET_ADDRESS] Your Order Picku…" at bounding box center [564, 326] width 1129 height 546
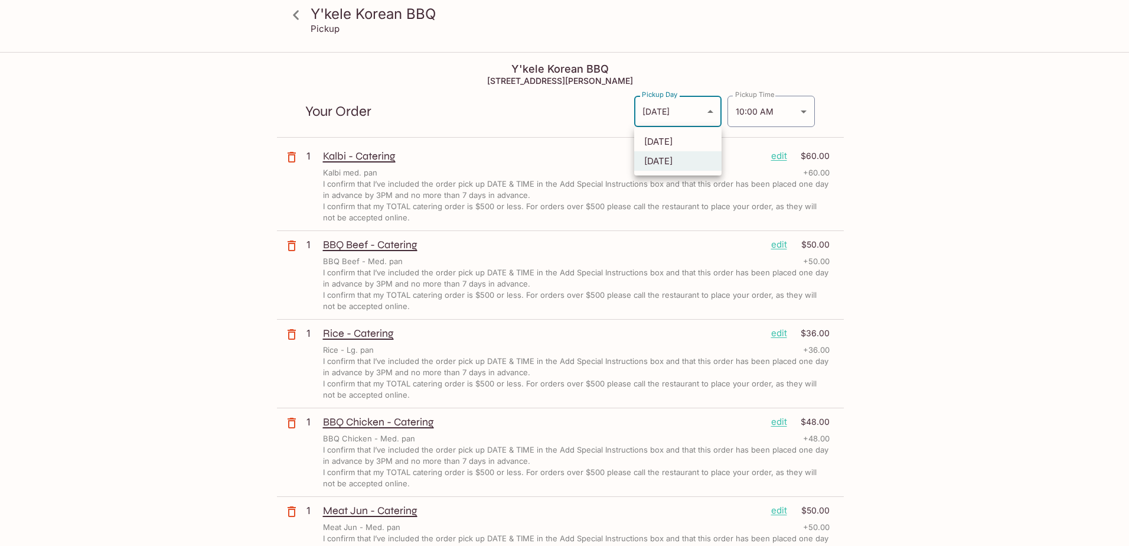
click at [705, 117] on div at bounding box center [564, 273] width 1129 height 546
